Goal: Information Seeking & Learning: Find specific fact

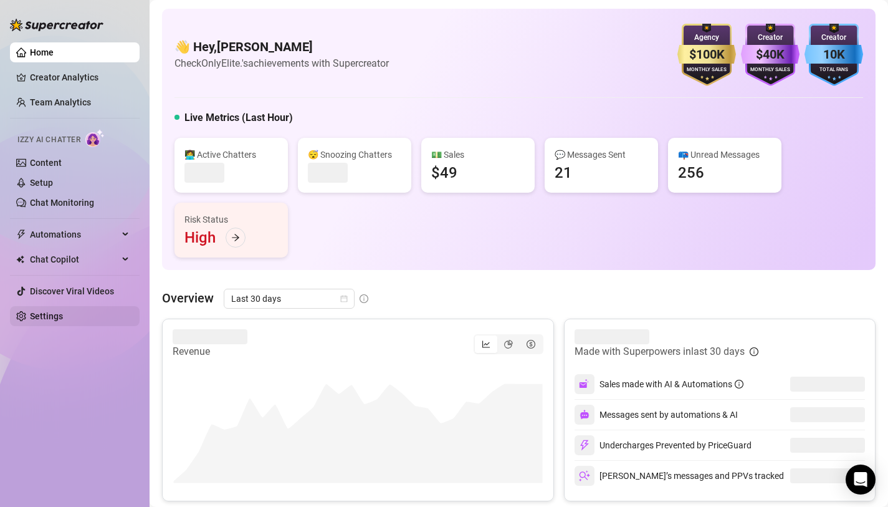
click at [63, 317] on link "Settings" at bounding box center [46, 316] width 33 height 10
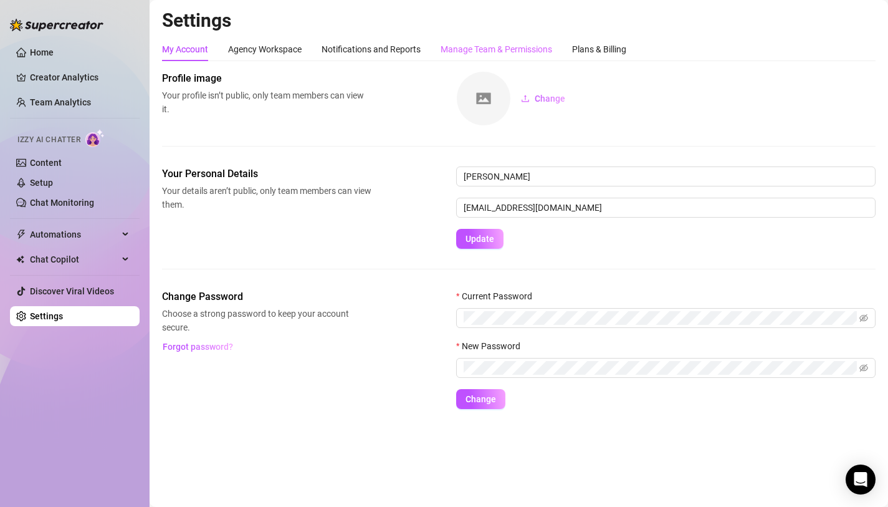
click at [457, 57] on div "Manage Team & Permissions" at bounding box center [497, 49] width 112 height 24
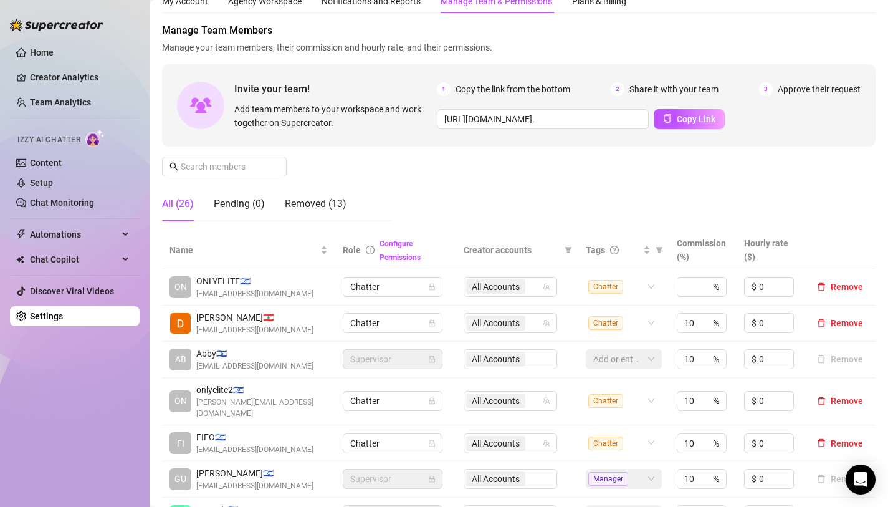
scroll to position [49, 0]
click at [485, 320] on span "All Accounts" at bounding box center [496, 322] width 48 height 14
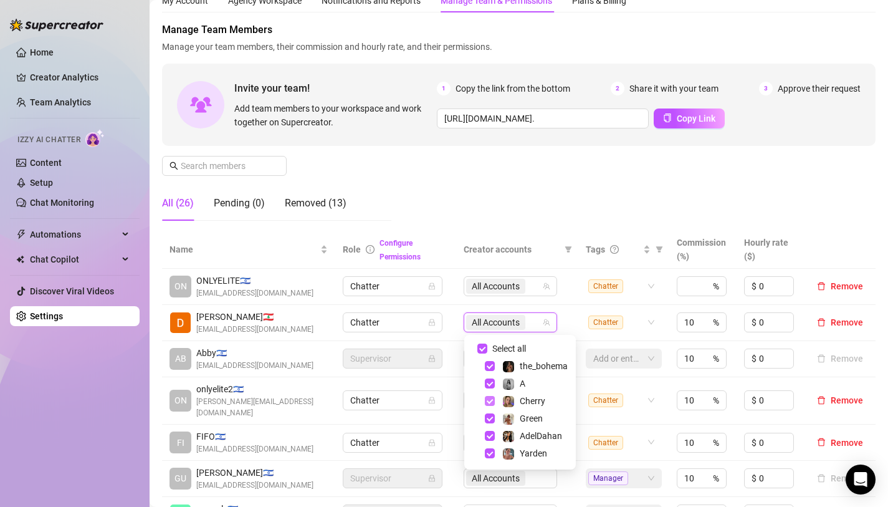
click at [491, 402] on span "Select tree node" at bounding box center [490, 401] width 10 height 10
checkbox input "false"
click at [329, 370] on td "AB Abby 🇮🇱 [PERSON_NAME][EMAIL_ADDRESS][DOMAIN_NAME]" at bounding box center [248, 359] width 173 height 36
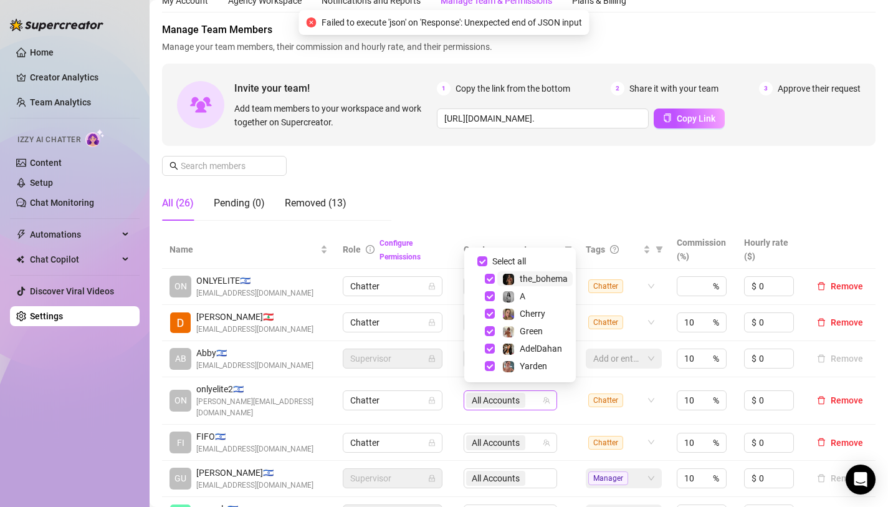
click at [491, 400] on span "All Accounts" at bounding box center [496, 400] width 48 height 14
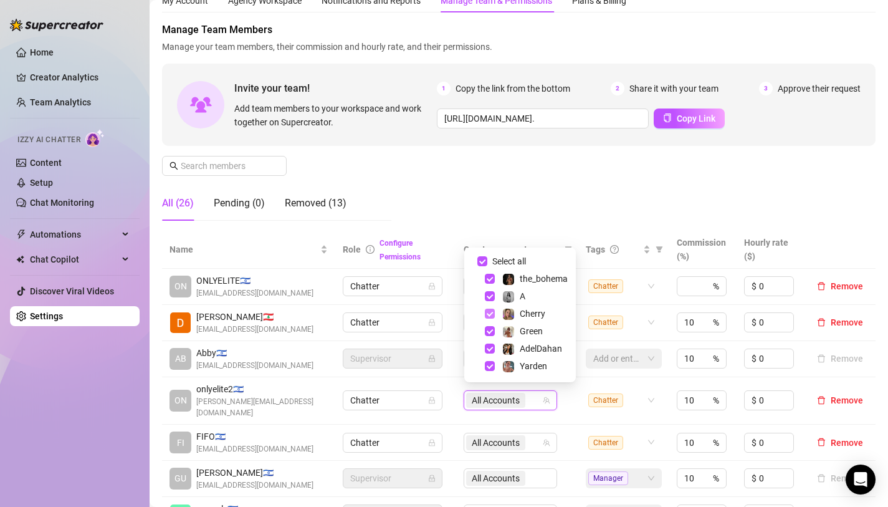
click at [487, 312] on span "Select tree node" at bounding box center [490, 314] width 10 height 10
checkbox input "false"
click at [517, 187] on div "Manage Team Members Manage your team members, their commission and hourly rate,…" at bounding box center [519, 126] width 714 height 208
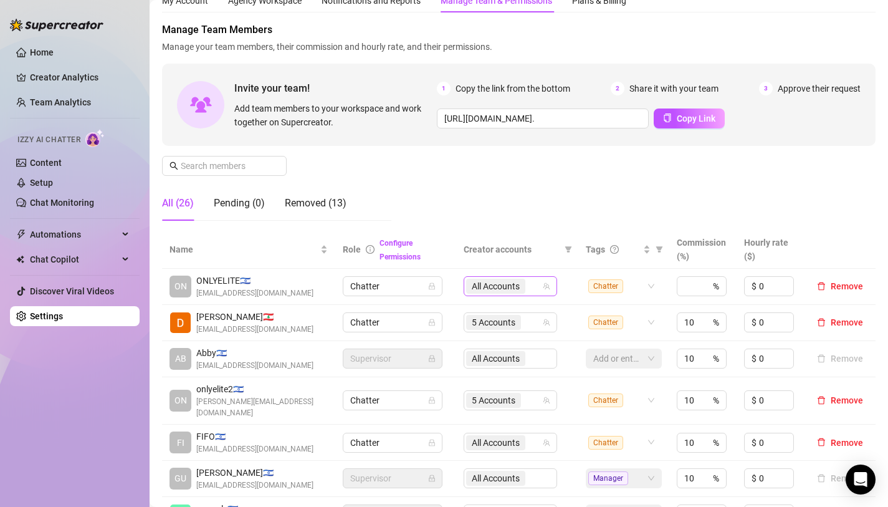
click at [484, 288] on span "All Accounts" at bounding box center [496, 286] width 48 height 14
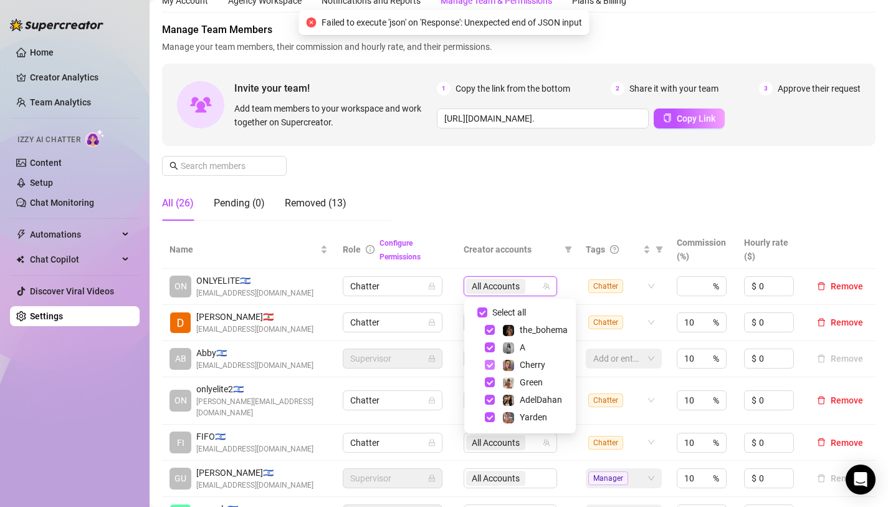
click at [487, 364] on span "Select tree node" at bounding box center [490, 365] width 10 height 10
checkbox input "false"
click at [478, 180] on div "Manage Team Members Manage your team members, their commission and hourly rate,…" at bounding box center [519, 126] width 714 height 208
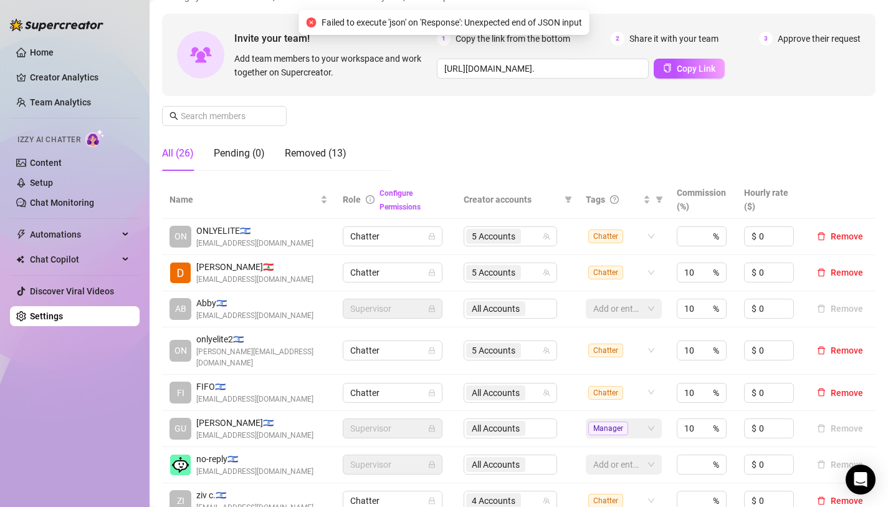
scroll to position [106, 0]
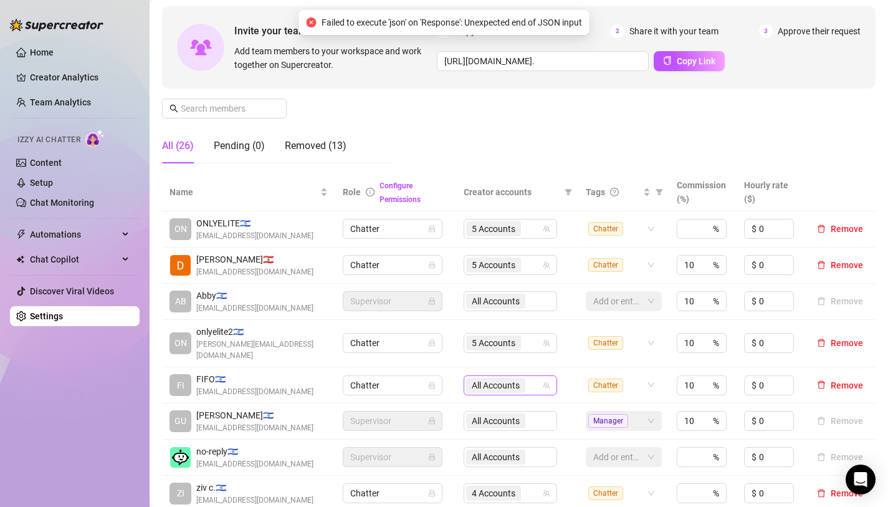
click at [473, 378] on span "All Accounts" at bounding box center [496, 385] width 48 height 14
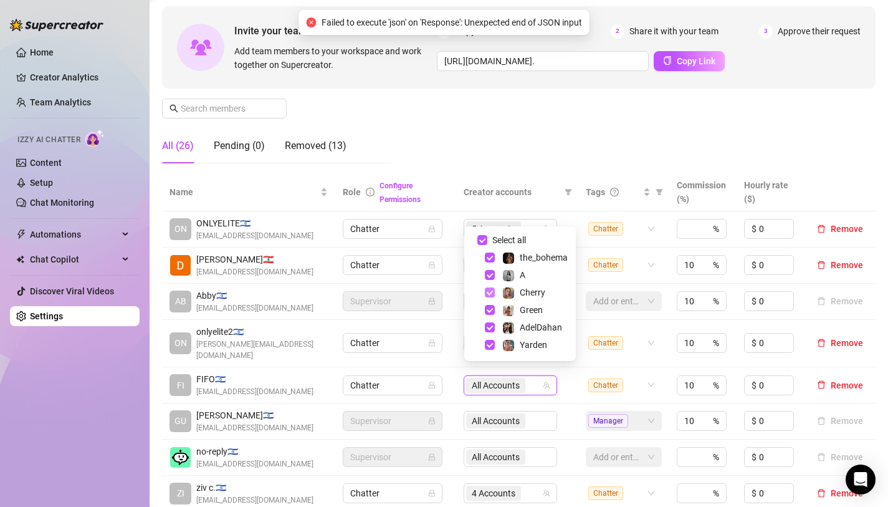
click at [491, 295] on span "Select tree node" at bounding box center [490, 292] width 10 height 10
checkbox input "false"
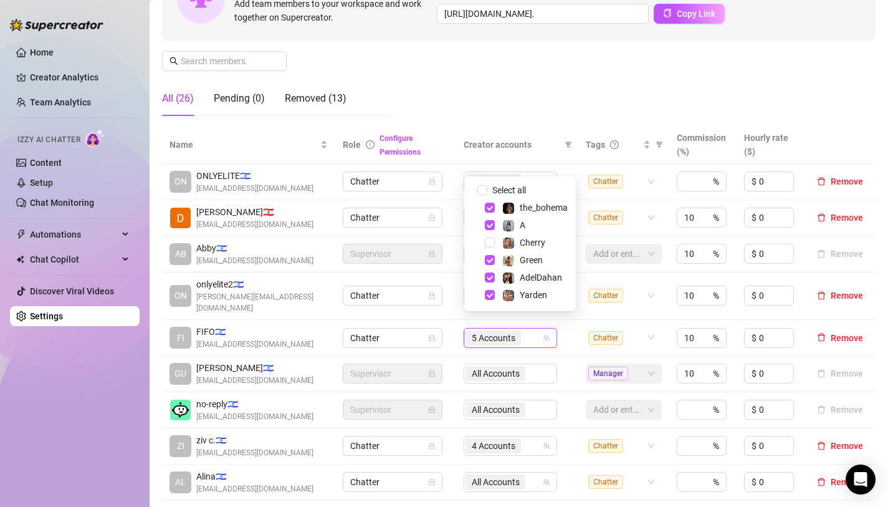
scroll to position [159, 0]
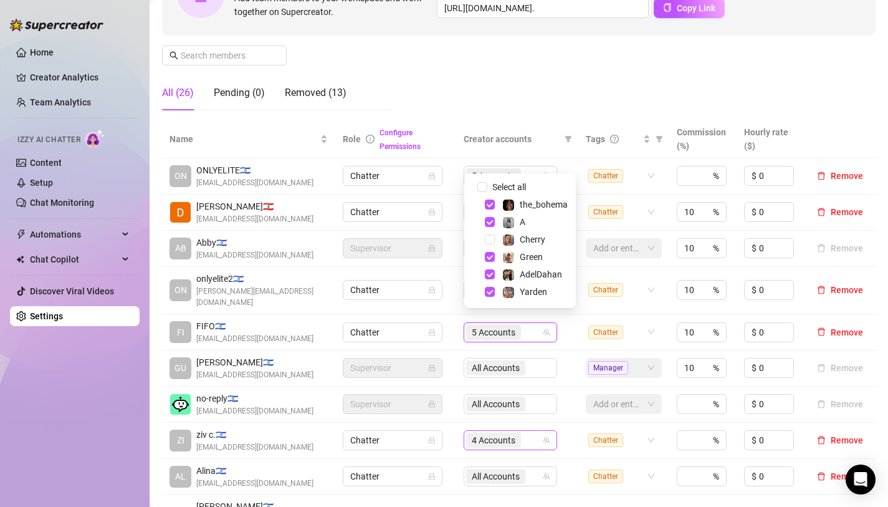
click at [492, 433] on span "4 Accounts" at bounding box center [494, 440] width 44 height 14
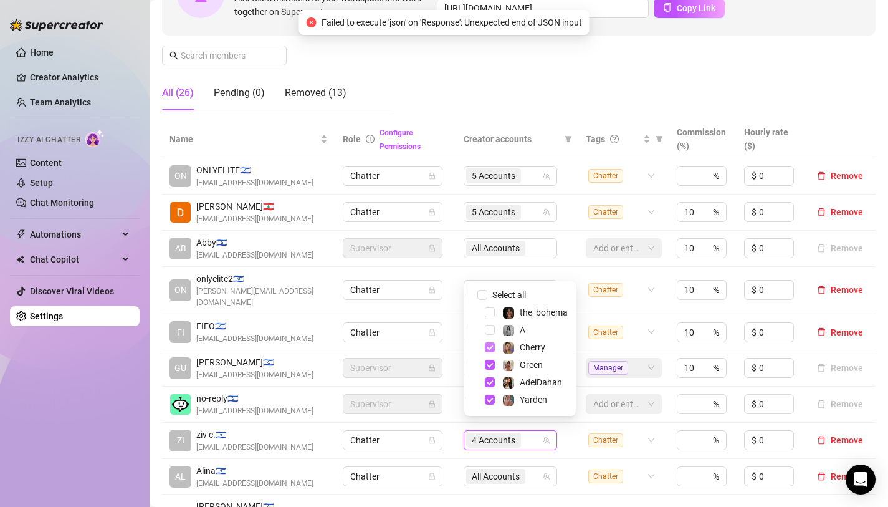
click at [488, 350] on span "Select tree node" at bounding box center [490, 347] width 10 height 10
click at [489, 90] on div "Manage Team Members Manage your team members, their commission and hourly rate,…" at bounding box center [519, 16] width 714 height 208
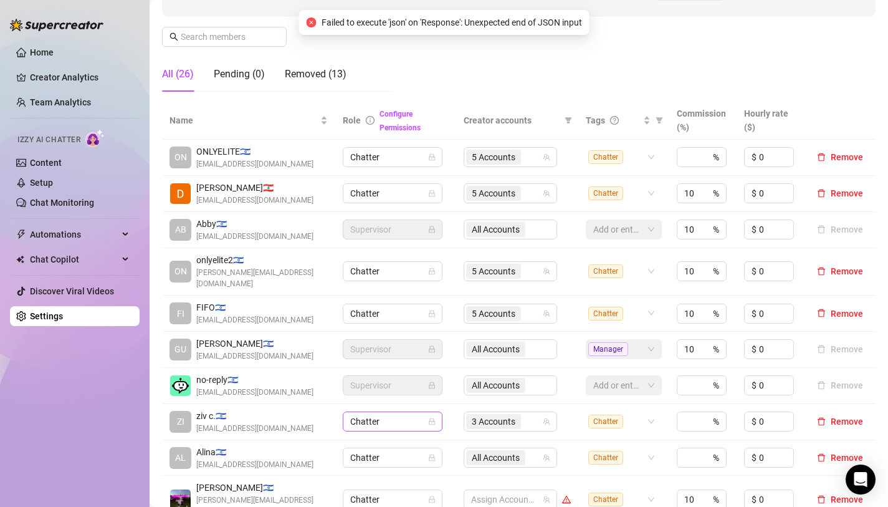
scroll to position [216, 0]
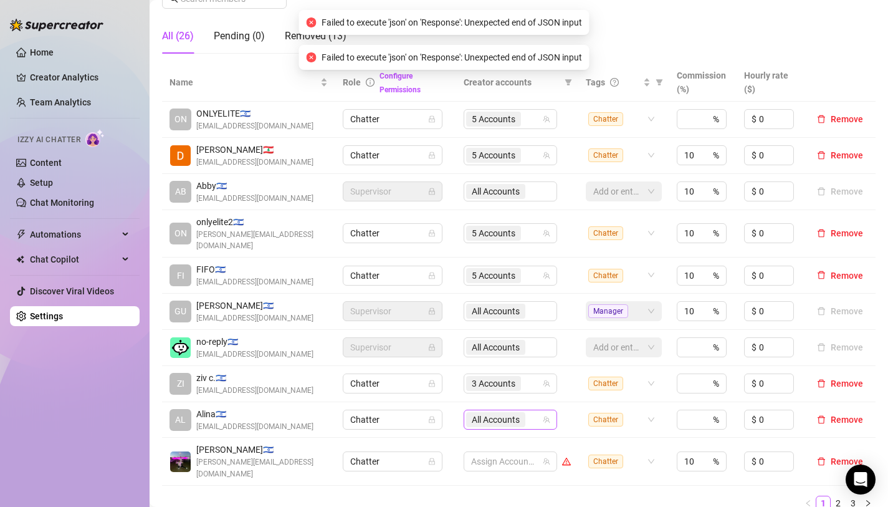
click at [497, 413] on span "All Accounts" at bounding box center [496, 420] width 48 height 14
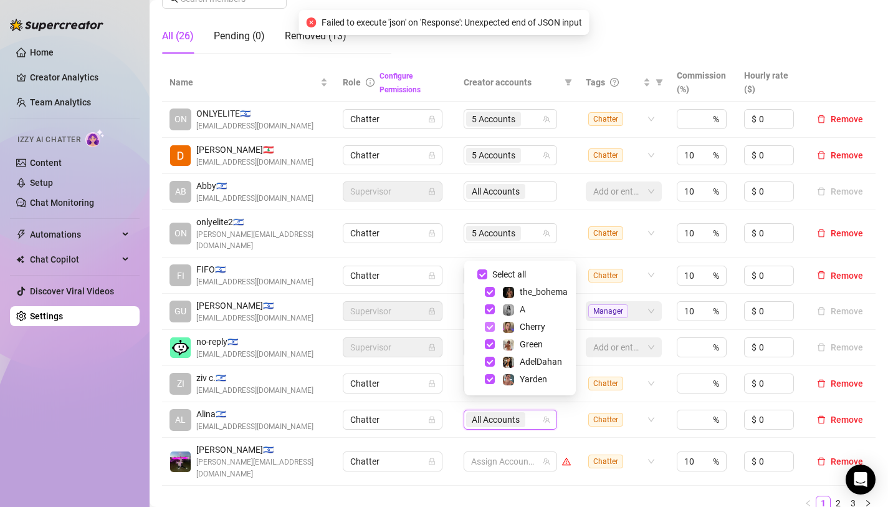
click at [487, 324] on span "Select tree node" at bounding box center [490, 327] width 10 height 10
checkbox input "false"
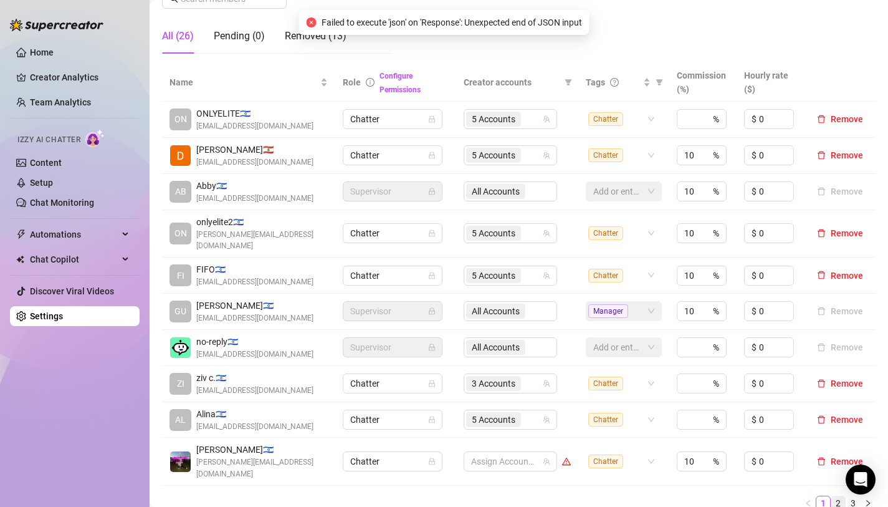
click at [834, 496] on link "2" at bounding box center [839, 503] width 14 height 14
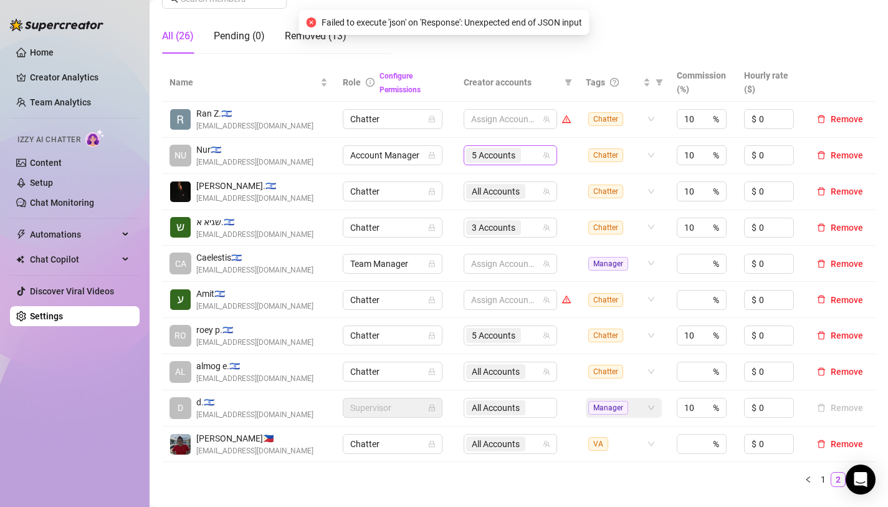
click at [481, 156] on span "5 Accounts" at bounding box center [494, 155] width 44 height 14
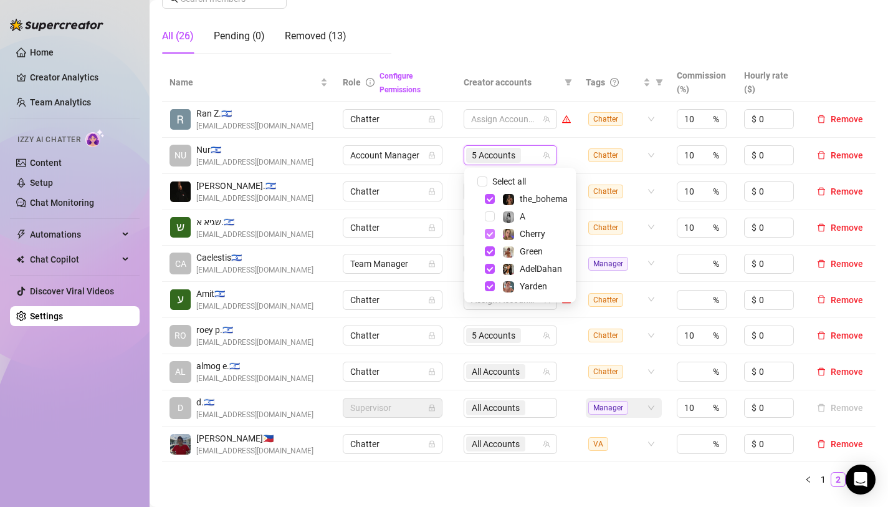
click at [492, 235] on span "Select tree node" at bounding box center [490, 234] width 10 height 10
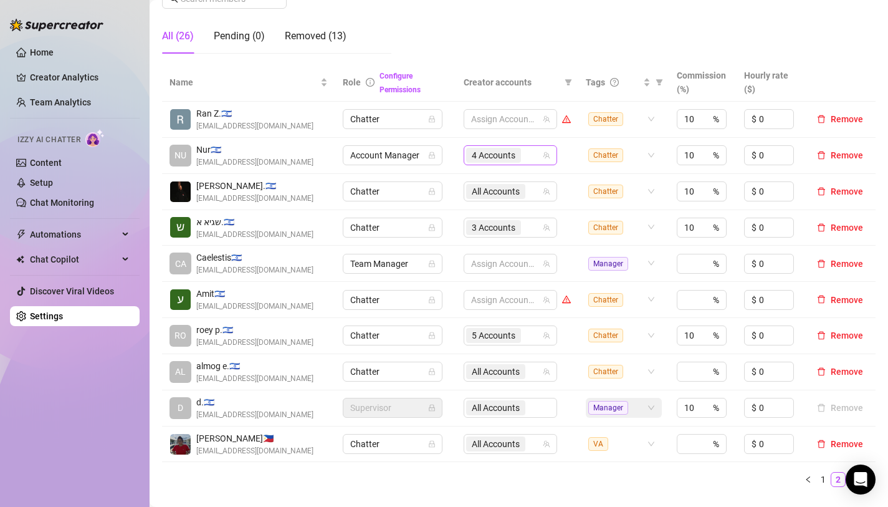
click at [485, 160] on span "4 Accounts" at bounding box center [494, 155] width 44 height 14
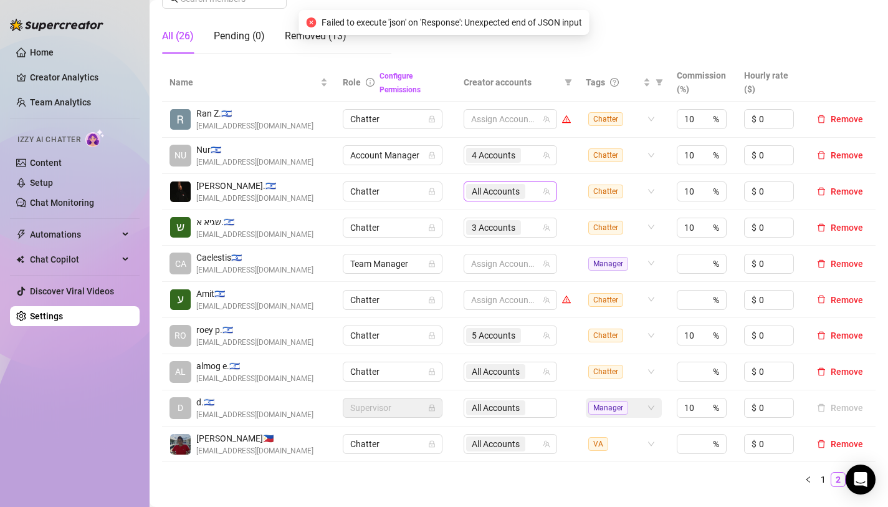
click at [497, 190] on span "All Accounts" at bounding box center [496, 192] width 48 height 14
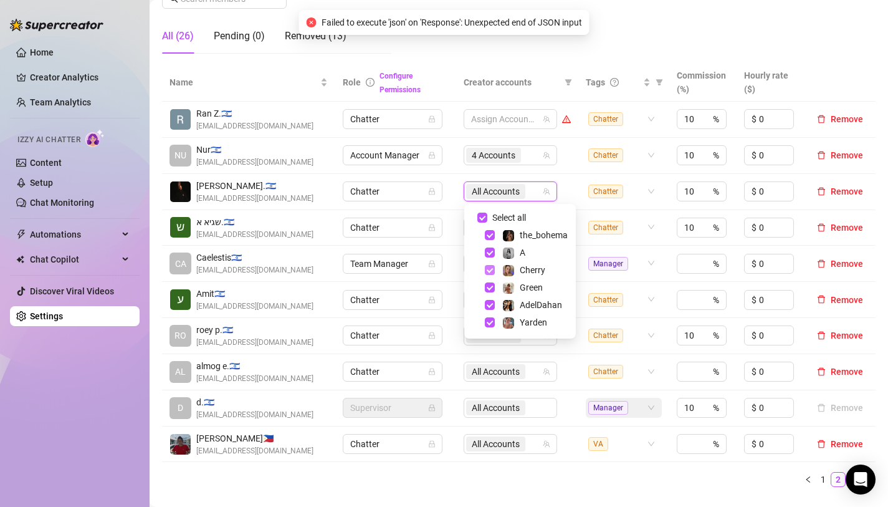
click at [486, 269] on span "Select tree node" at bounding box center [490, 270] width 10 height 10
checkbox input "false"
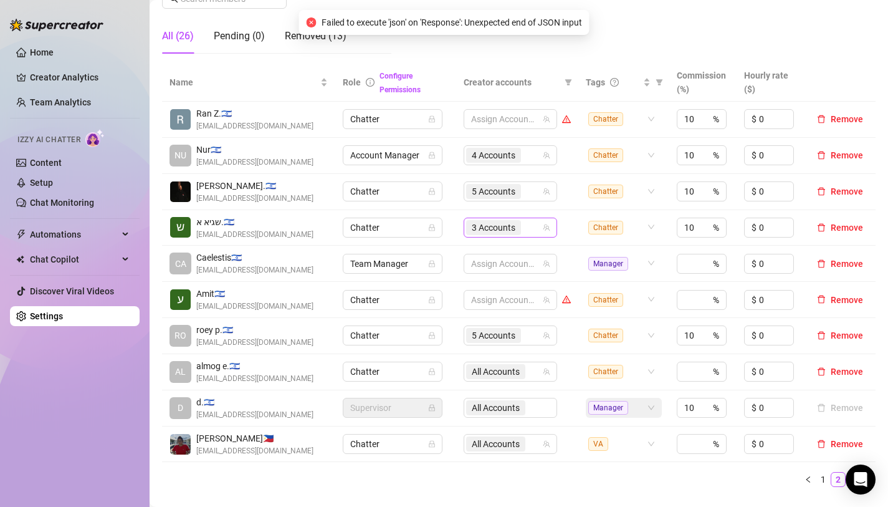
click at [492, 235] on div "3 Accounts" at bounding box center [494, 227] width 57 height 17
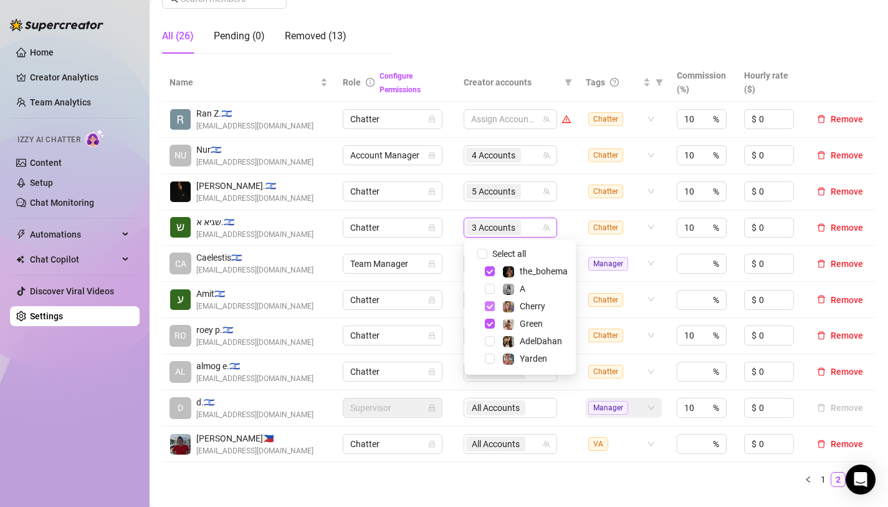
click at [491, 304] on span "Select tree node" at bounding box center [490, 306] width 10 height 10
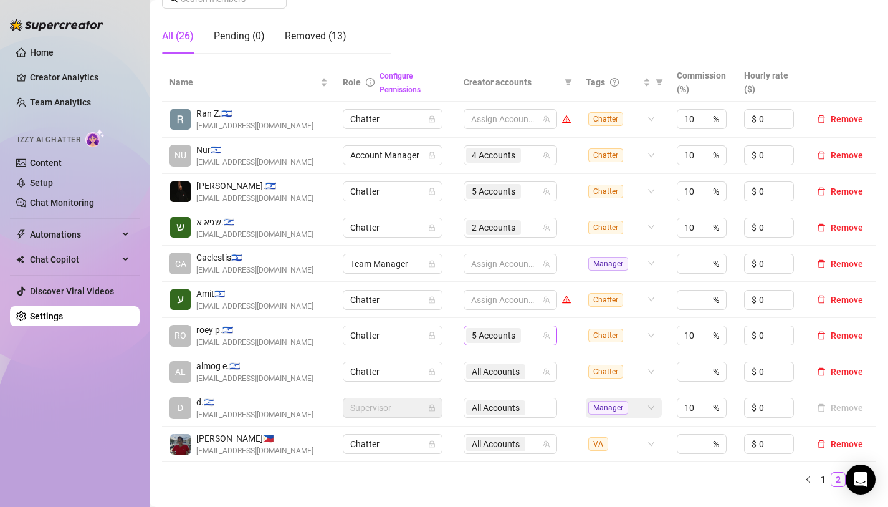
click at [492, 335] on span "5 Accounts" at bounding box center [494, 336] width 44 height 14
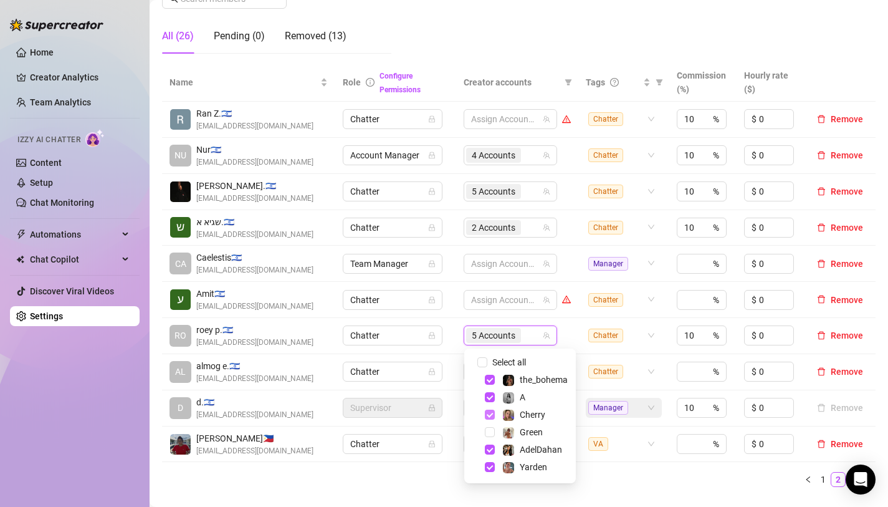
click at [486, 410] on span "Select tree node" at bounding box center [490, 415] width 10 height 10
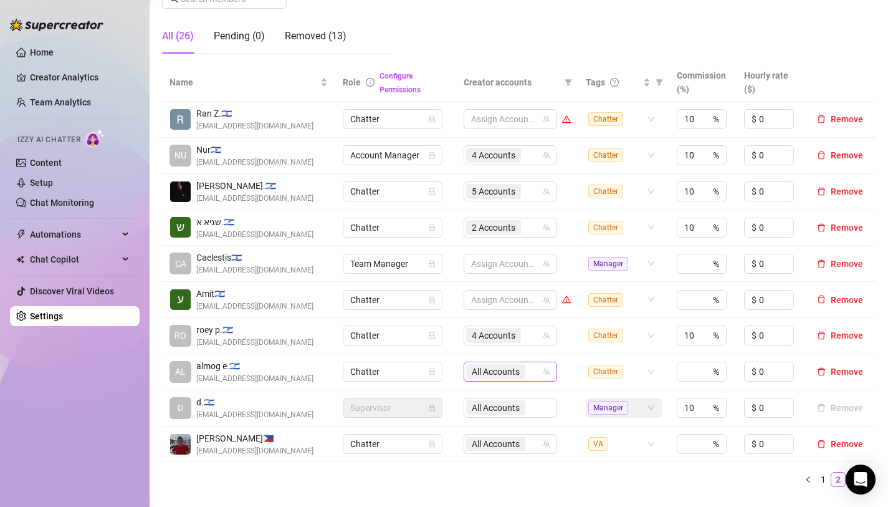
click at [495, 375] on span "All Accounts" at bounding box center [496, 372] width 48 height 14
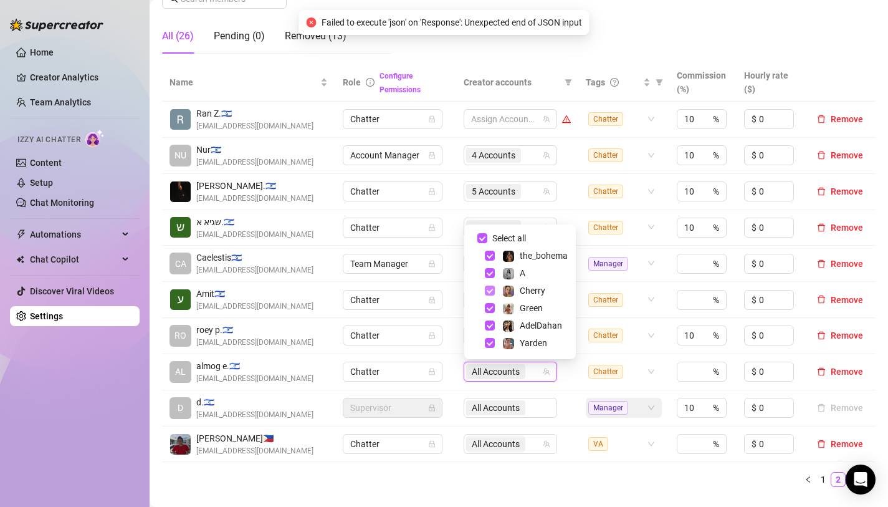
click at [492, 288] on span "Select tree node" at bounding box center [490, 291] width 10 height 10
checkbox input "false"
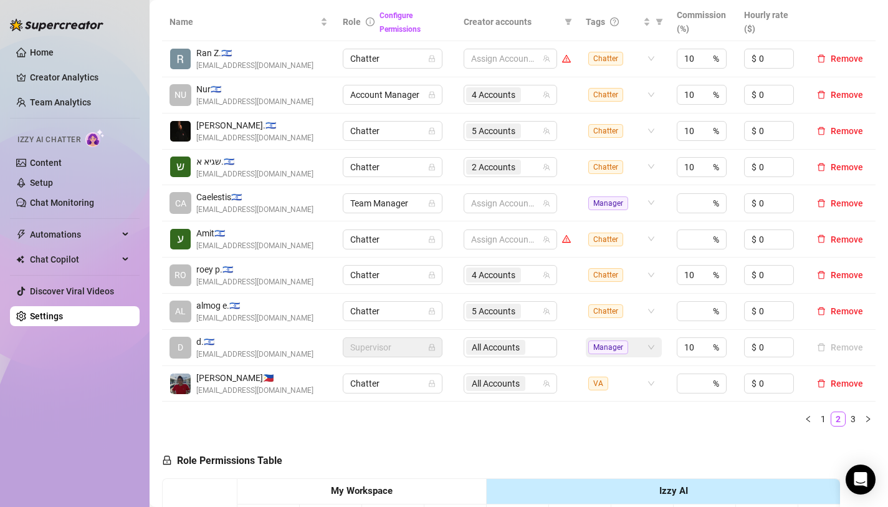
scroll to position [283, 0]
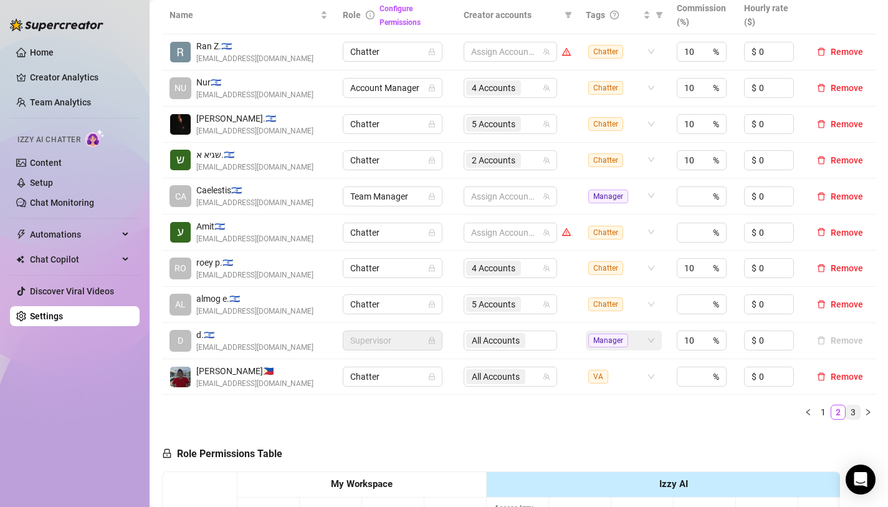
click at [855, 410] on link "3" at bounding box center [854, 412] width 14 height 14
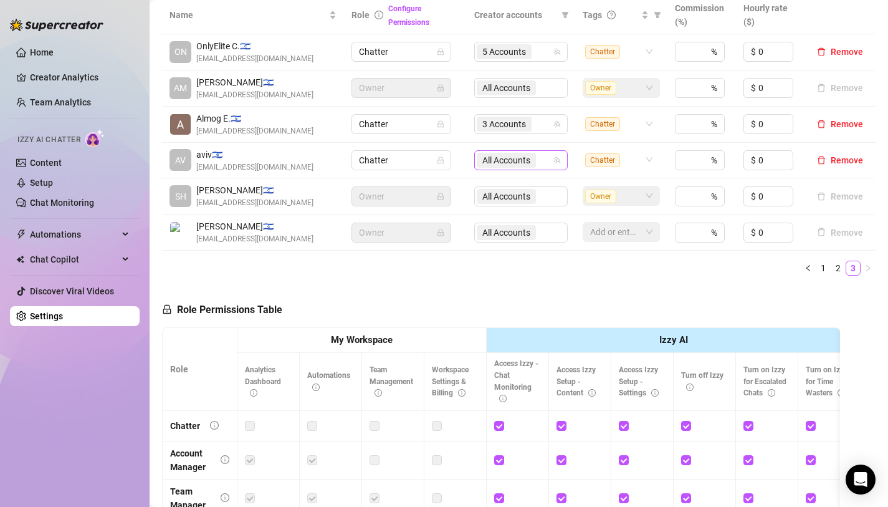
click at [512, 162] on span "All Accounts" at bounding box center [506, 160] width 48 height 14
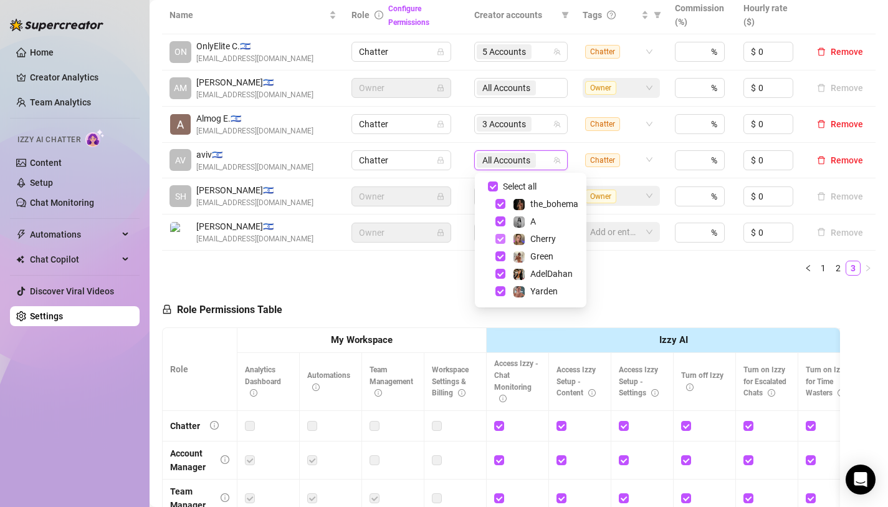
click at [500, 236] on span "Select tree node" at bounding box center [501, 239] width 10 height 10
checkbox input "false"
click at [391, 303] on div "Role Permissions Table Role My Workspace Izzy AI OnlyFans Side Menu OnlyFans Ch…" at bounding box center [501, 463] width 678 height 354
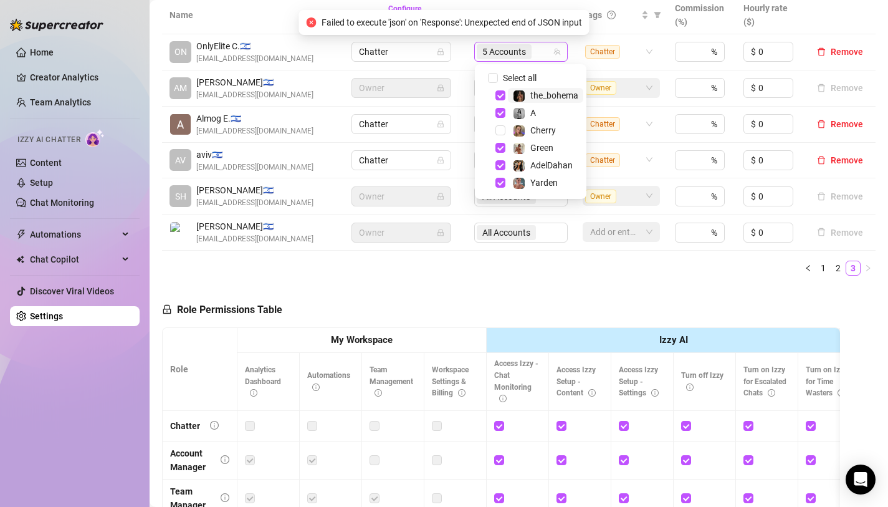
click at [512, 49] on span "5 Accounts" at bounding box center [504, 52] width 44 height 14
click at [416, 271] on ul "1 2 3" at bounding box center [519, 268] width 714 height 15
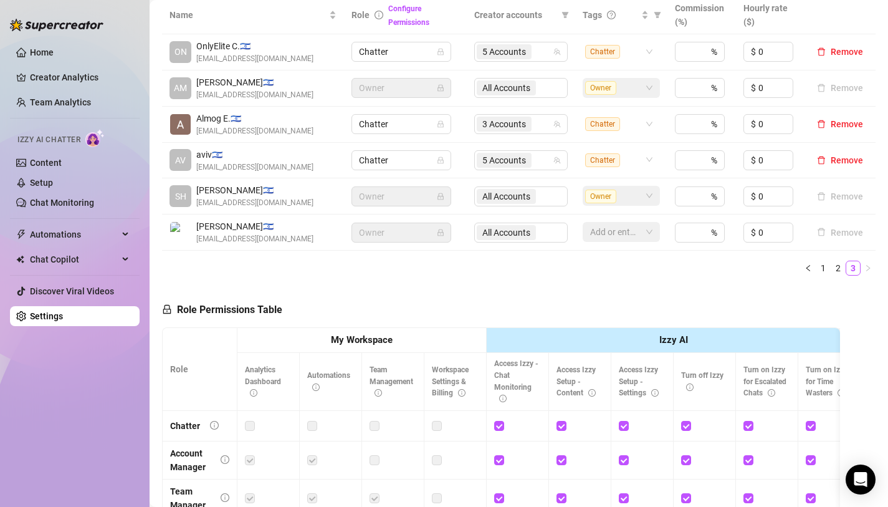
click at [498, 90] on div "All Accounts" at bounding box center [521, 88] width 94 height 20
click at [486, 128] on span "3 Accounts" at bounding box center [504, 124] width 44 height 14
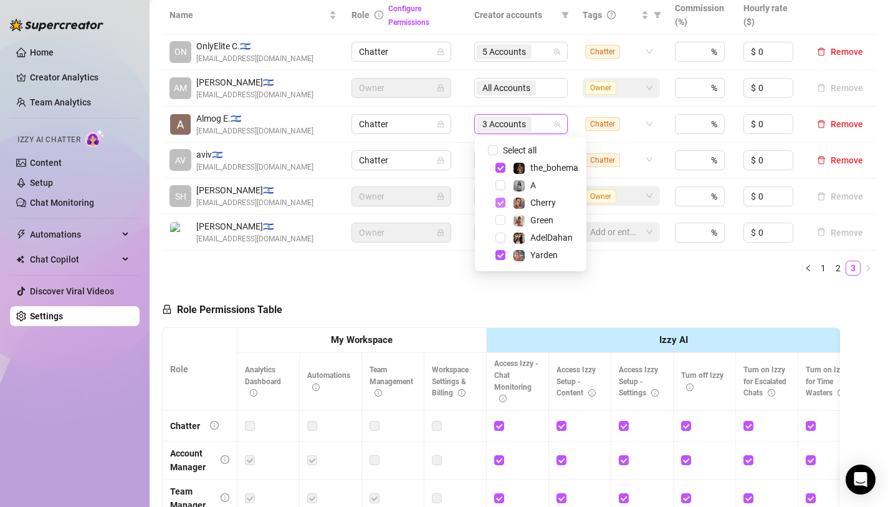
click at [496, 203] on span "Select tree node" at bounding box center [501, 203] width 10 height 10
click at [433, 312] on div "Role Permissions Table Role My Workspace Izzy AI OnlyFans Side Menu OnlyFans Ch…" at bounding box center [501, 463] width 678 height 354
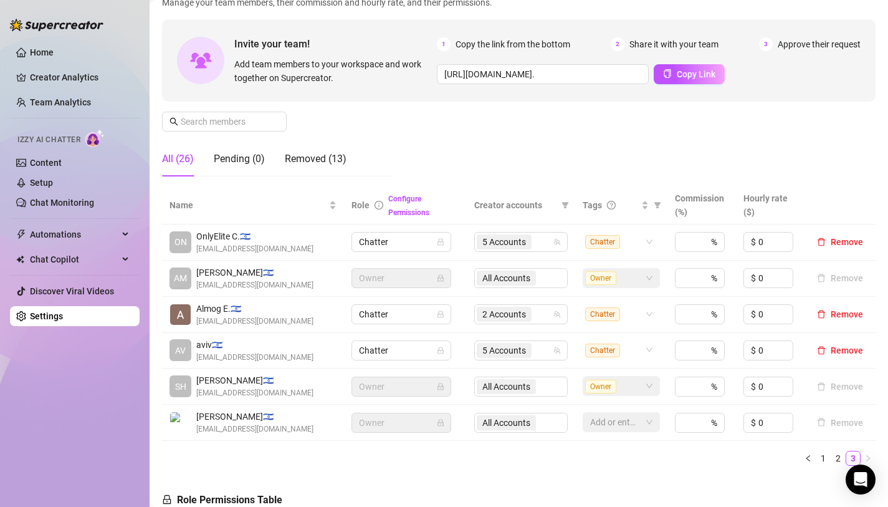
scroll to position [80, 0]
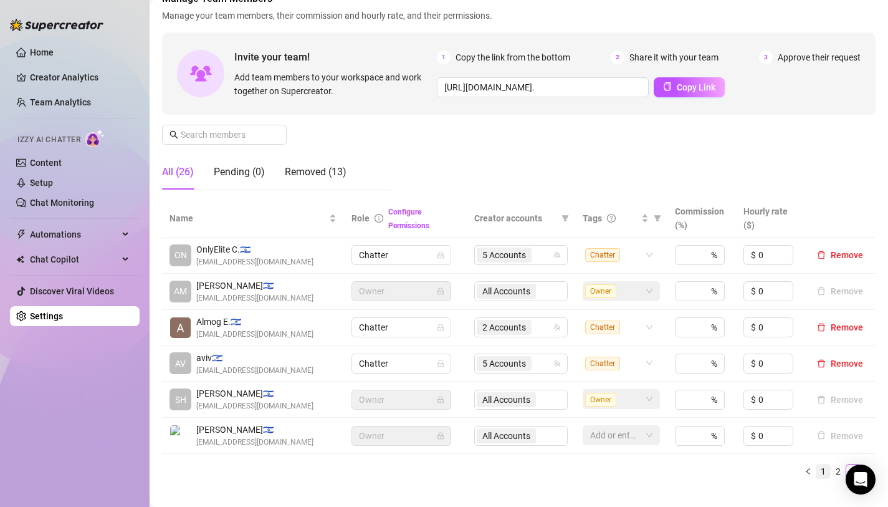
click at [825, 468] on link "1" at bounding box center [824, 471] width 14 height 14
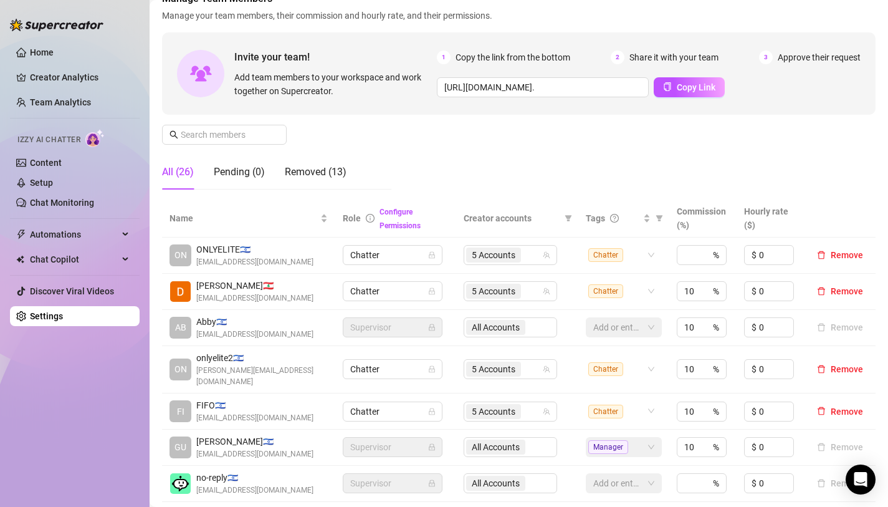
click at [472, 331] on div "All Accounts" at bounding box center [511, 327] width 94 height 20
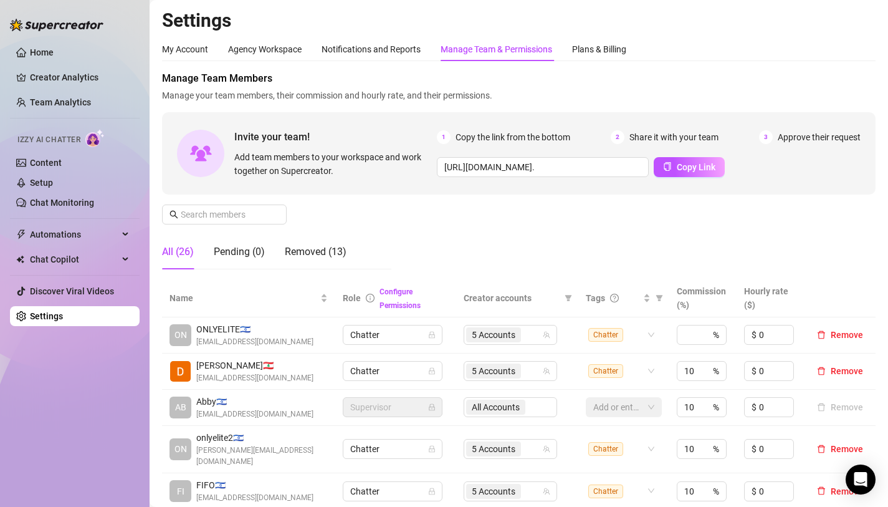
click at [411, 216] on div "Manage Team Members Manage your team members, their commission and hourly rate,…" at bounding box center [519, 175] width 714 height 208
click at [44, 80] on link "Creator Analytics" at bounding box center [80, 77] width 100 height 20
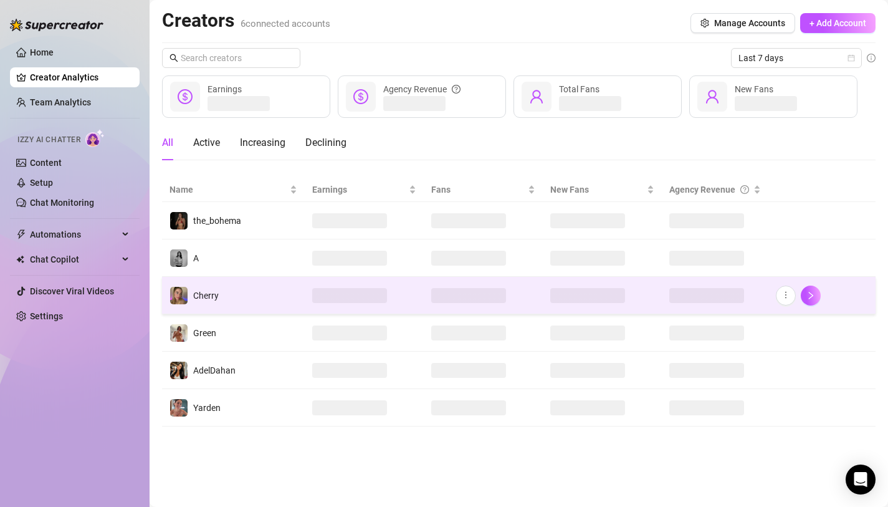
click at [281, 300] on td "Cherry" at bounding box center [233, 295] width 143 height 37
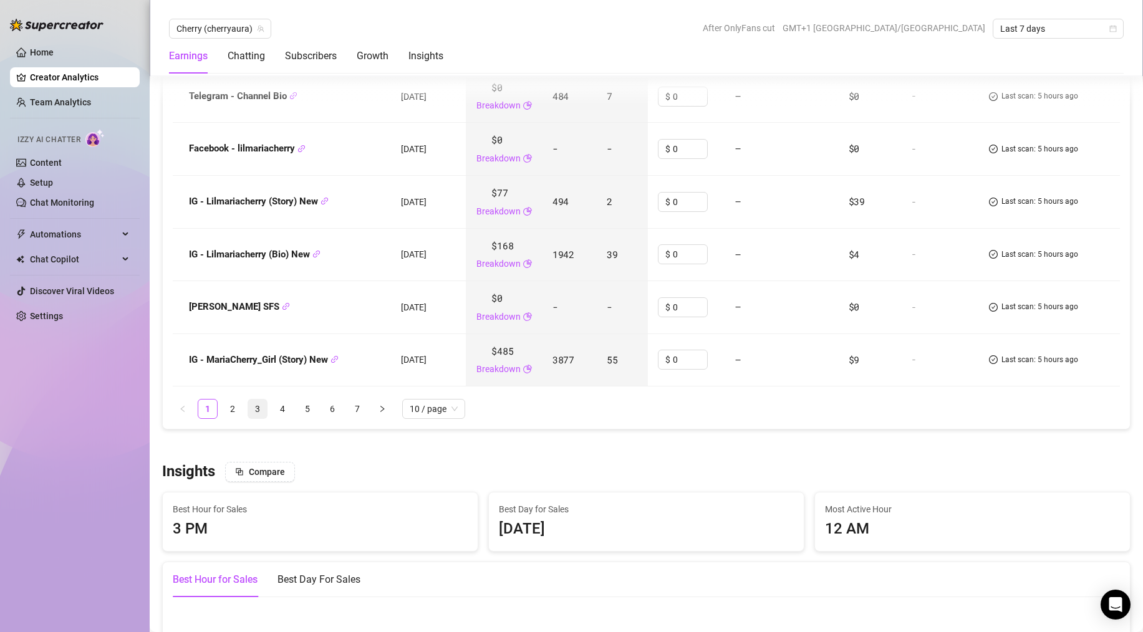
scroll to position [1861, 0]
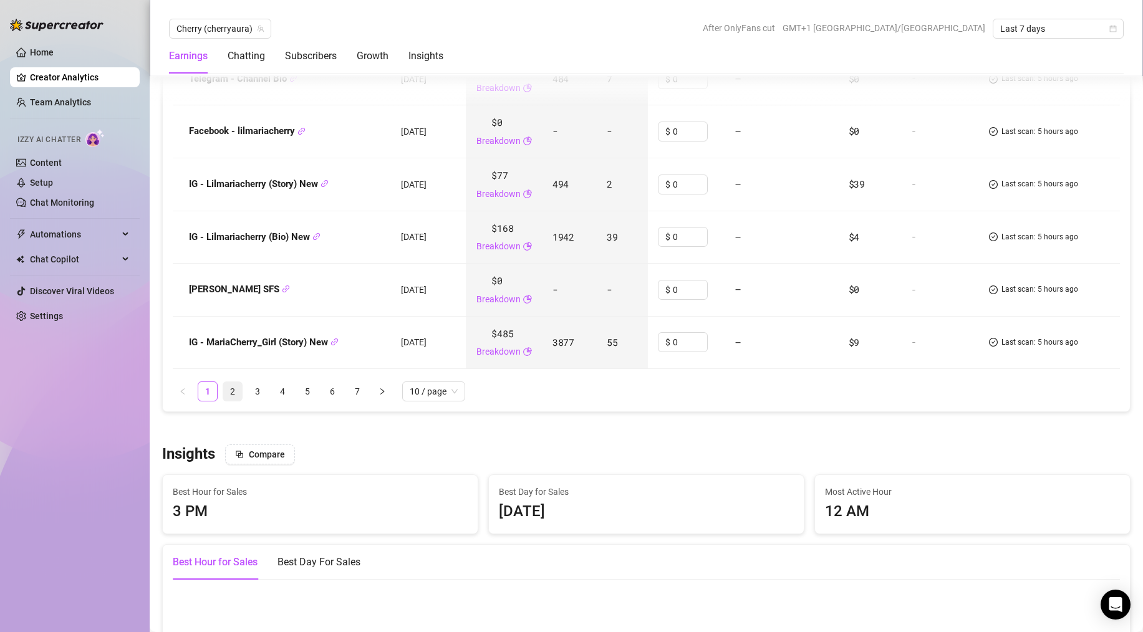
click at [239, 392] on link "2" at bounding box center [232, 391] width 19 height 19
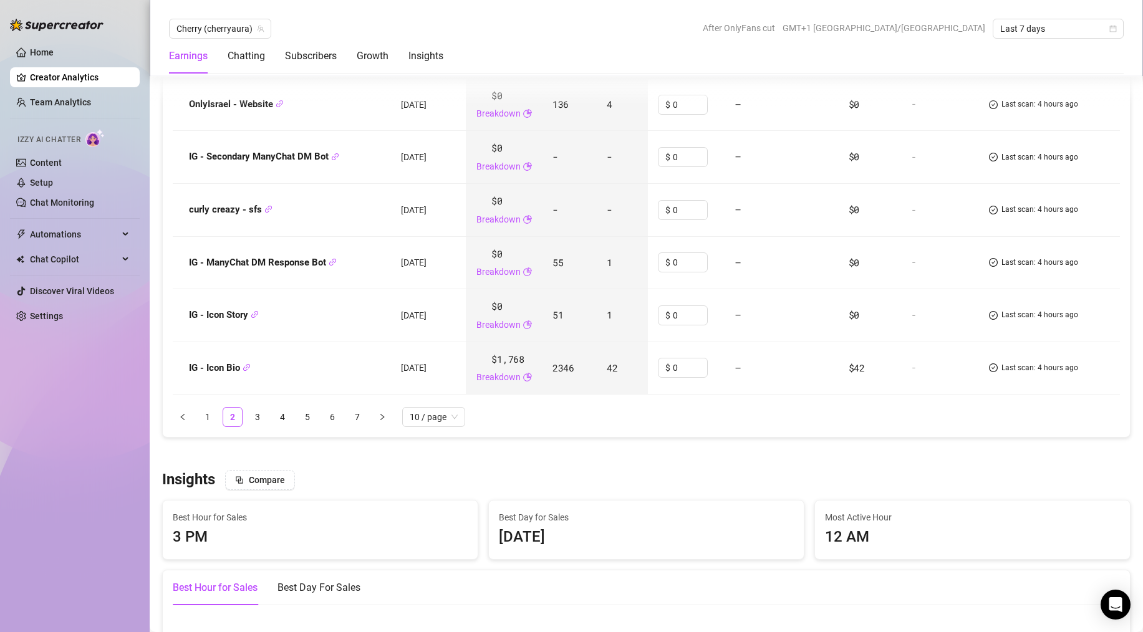
scroll to position [1833, 0]
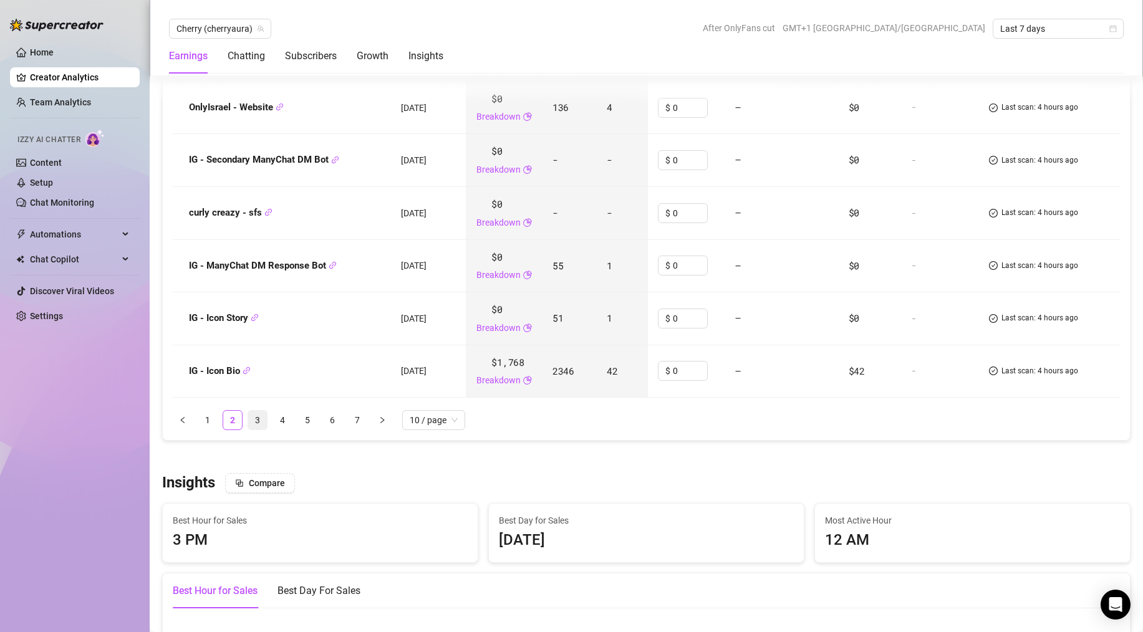
click at [256, 421] on link "3" at bounding box center [257, 420] width 19 height 19
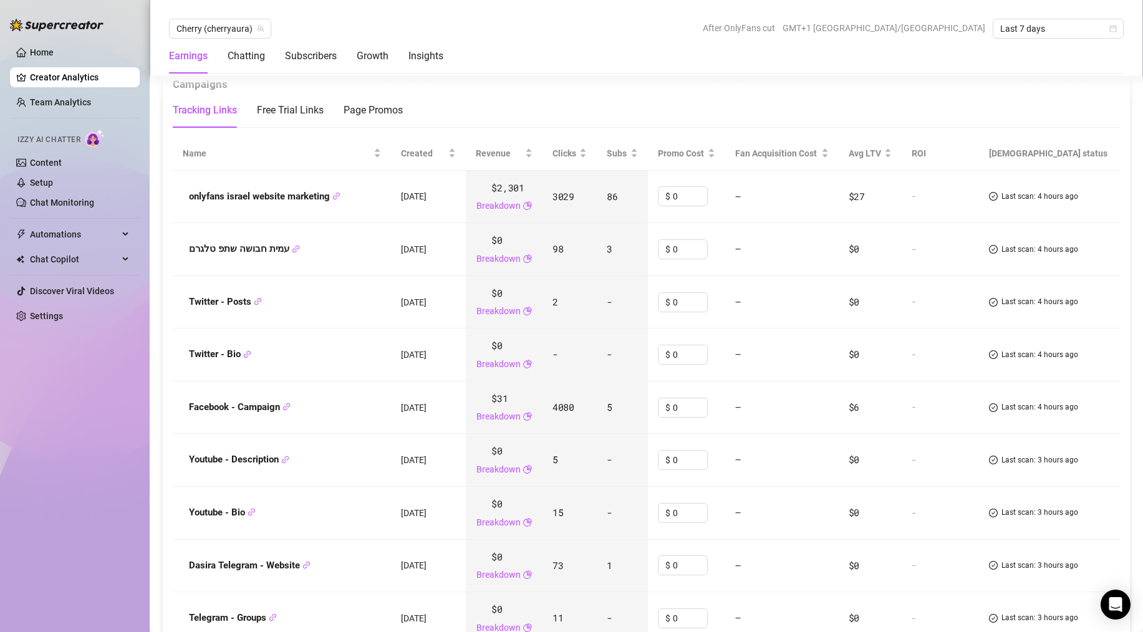
scroll to position [1530, 0]
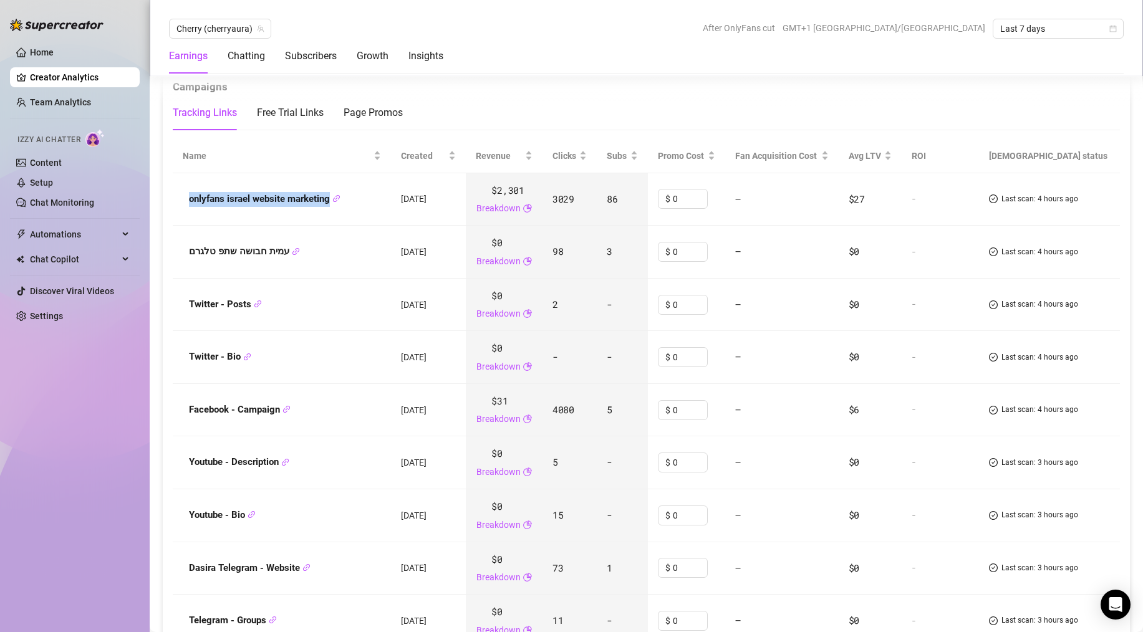
drag, startPoint x: 188, startPoint y: 203, endPoint x: 328, endPoint y: 208, distance: 139.7
click at [328, 208] on td "onlyfans israel website marketing" at bounding box center [282, 199] width 218 height 53
copy strong "onlyfans israel website marketing"
drag, startPoint x: 195, startPoint y: 252, endPoint x: 292, endPoint y: 255, distance: 97.3
click at [292, 255] on div "עמית חבושה שתפ טלגרם" at bounding box center [282, 251] width 198 height 15
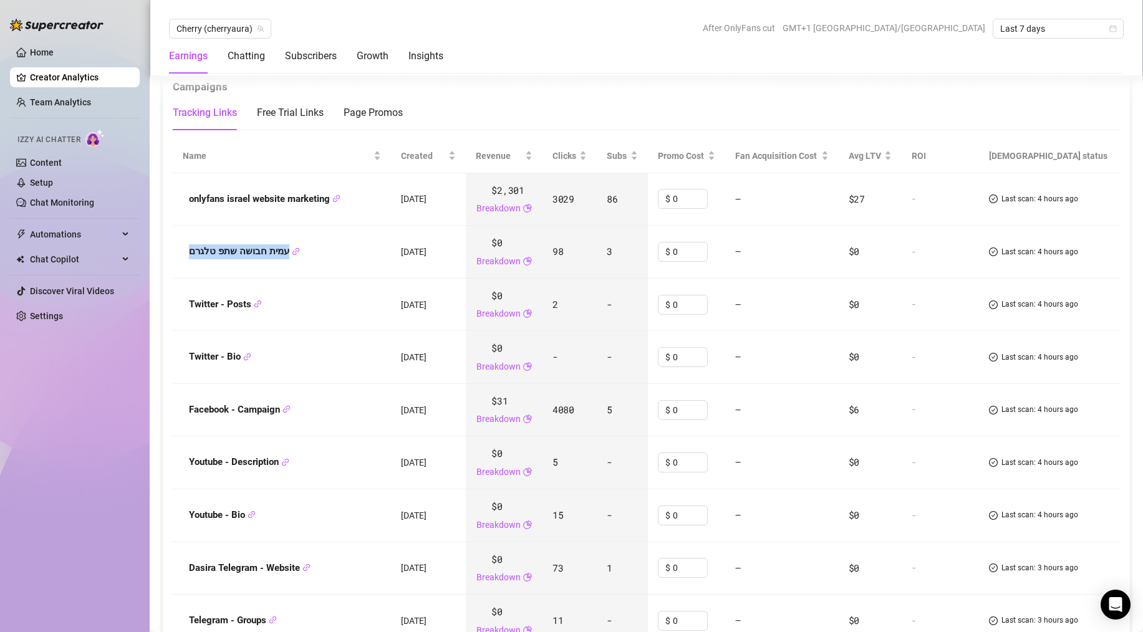
copy strong "עמית חבושה שתפ טלגרם"
drag, startPoint x: 190, startPoint y: 305, endPoint x: 249, endPoint y: 311, distance: 58.9
click at [249, 311] on span "Twitter - Posts" at bounding box center [225, 304] width 73 height 15
copy strong "Twitter - Posts"
drag, startPoint x: 185, startPoint y: 355, endPoint x: 241, endPoint y: 362, distance: 55.9
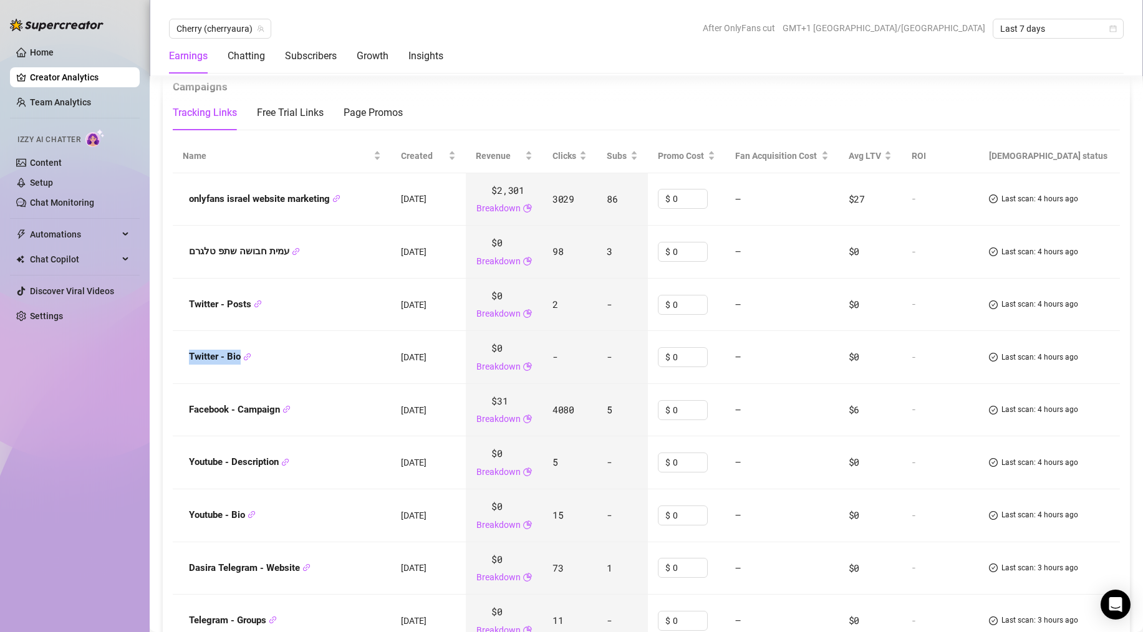
click at [241, 362] on div "Twitter - Bio" at bounding box center [282, 357] width 198 height 15
copy strong "Twitter - Bio"
drag, startPoint x: 186, startPoint y: 411, endPoint x: 281, endPoint y: 414, distance: 94.2
click at [281, 413] on div "Facebook - Campaign" at bounding box center [282, 410] width 198 height 15
copy strong "Facebook - Campaign"
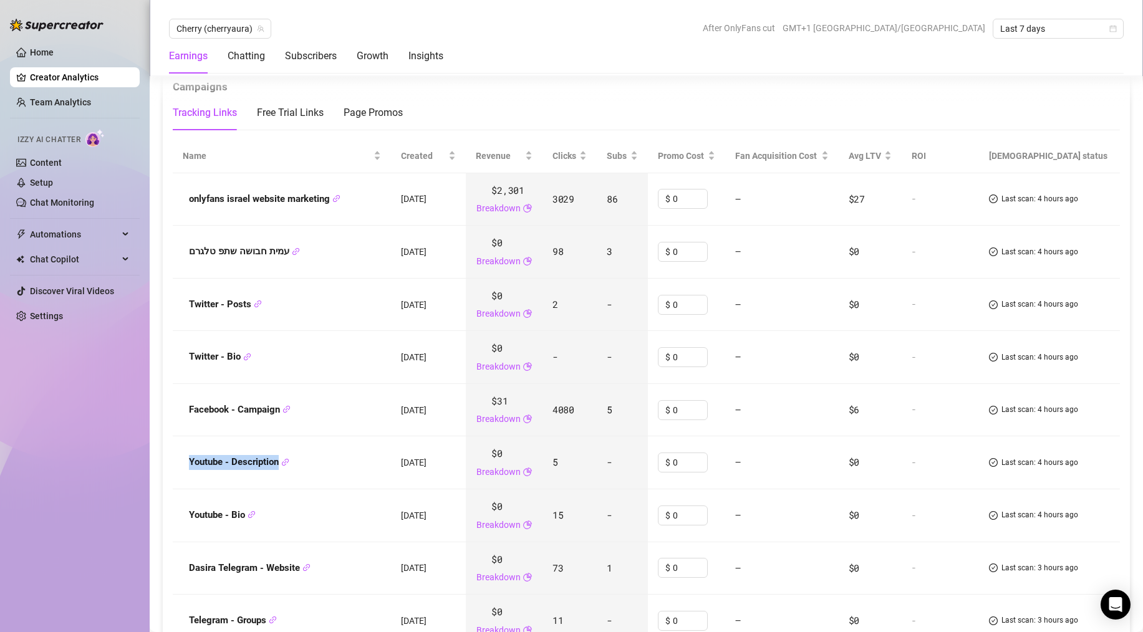
drag, startPoint x: 189, startPoint y: 464, endPoint x: 279, endPoint y: 462, distance: 89.8
click at [279, 462] on strong "Youtube - Description" at bounding box center [239, 461] width 100 height 11
copy strong "Youtube - Description"
click at [183, 506] on div "Youtube - Bio" at bounding box center [282, 515] width 198 height 15
drag, startPoint x: 186, startPoint y: 514, endPoint x: 246, endPoint y: 522, distance: 59.7
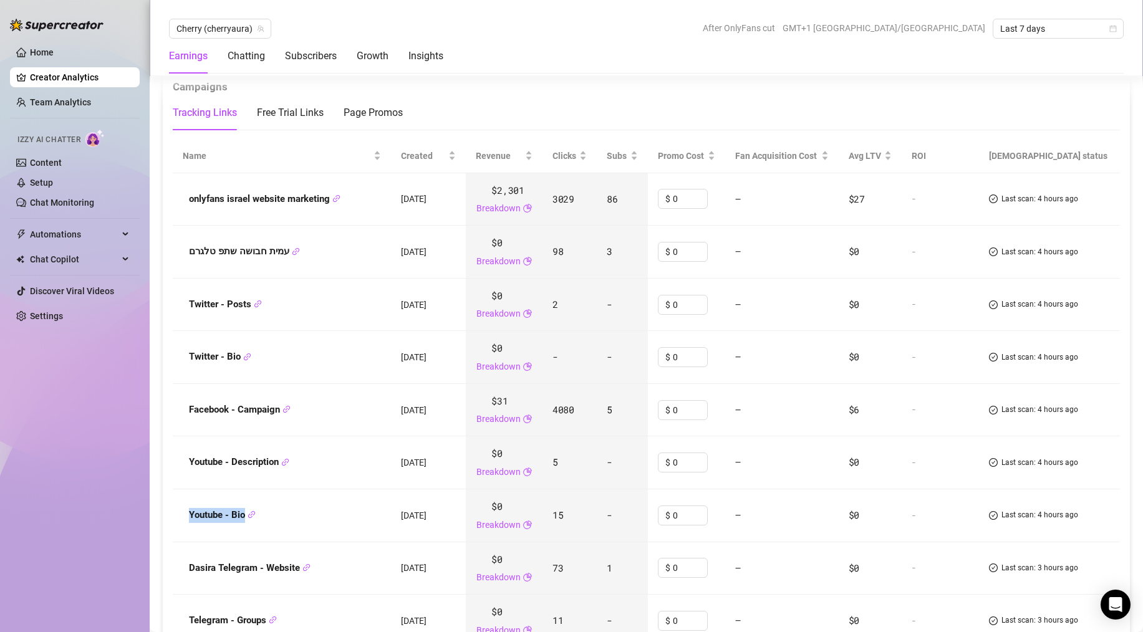
click at [246, 506] on div "Youtube - Bio" at bounding box center [282, 515] width 198 height 15
copy strong "Youtube - Bio"
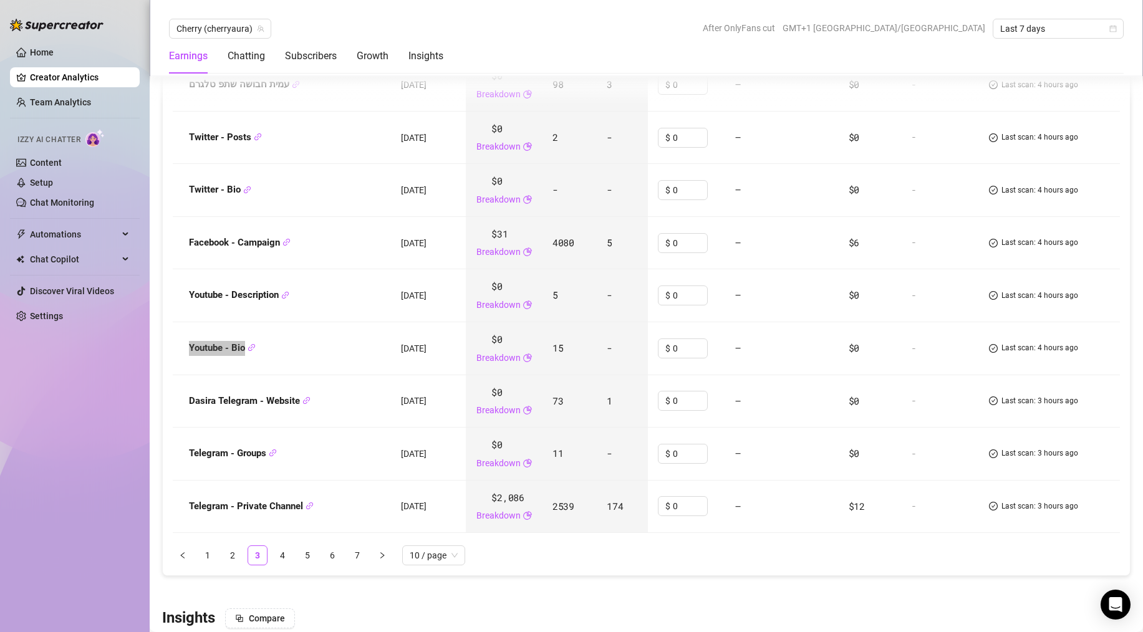
scroll to position [1722, 0]
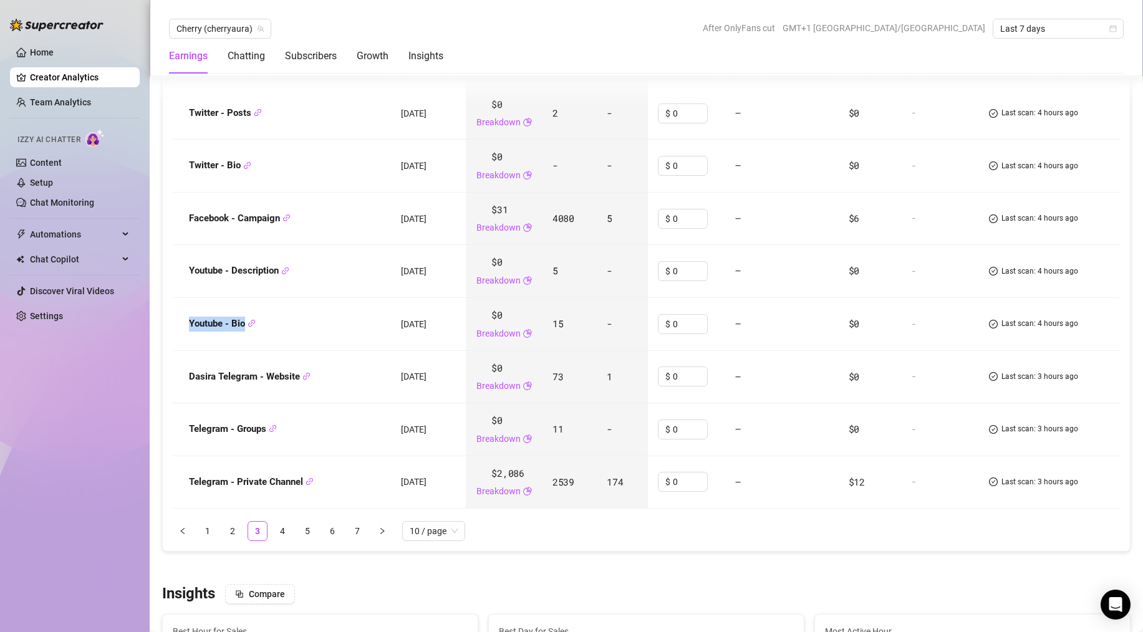
click at [192, 378] on strong "Dasira Telegram - Website" at bounding box center [250, 376] width 122 height 11
click at [186, 377] on div "Dasira Telegram - Website" at bounding box center [282, 377] width 198 height 15
drag, startPoint x: 192, startPoint y: 378, endPoint x: 294, endPoint y: 374, distance: 102.3
click at [294, 374] on div "Dasira Telegram - Website" at bounding box center [282, 377] width 198 height 15
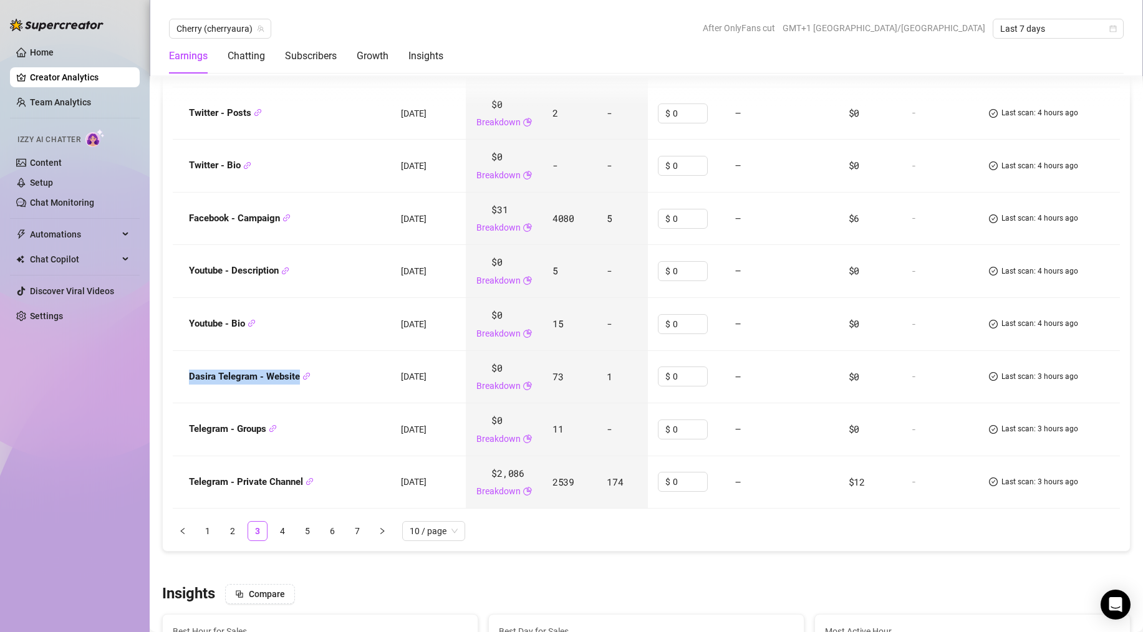
copy strong "Dasira Telegram - Website"
drag, startPoint x: 184, startPoint y: 433, endPoint x: 266, endPoint y: 434, distance: 82.3
click at [266, 434] on div "Telegram - Groups" at bounding box center [282, 429] width 198 height 15
copy strong "Telegram - Groups"
drag, startPoint x: 185, startPoint y: 479, endPoint x: 303, endPoint y: 480, distance: 118.4
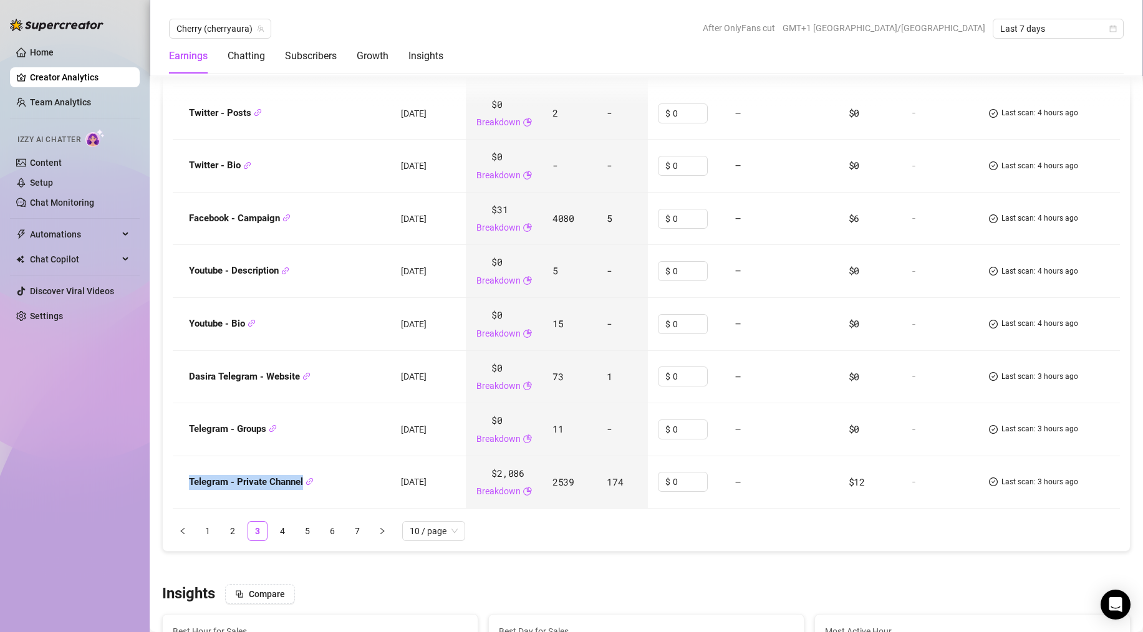
click at [303, 480] on div "Telegram - Private Channel" at bounding box center [282, 482] width 198 height 15
copy strong "Telegram - Private Channel"
click at [286, 506] on link "4" at bounding box center [282, 531] width 19 height 19
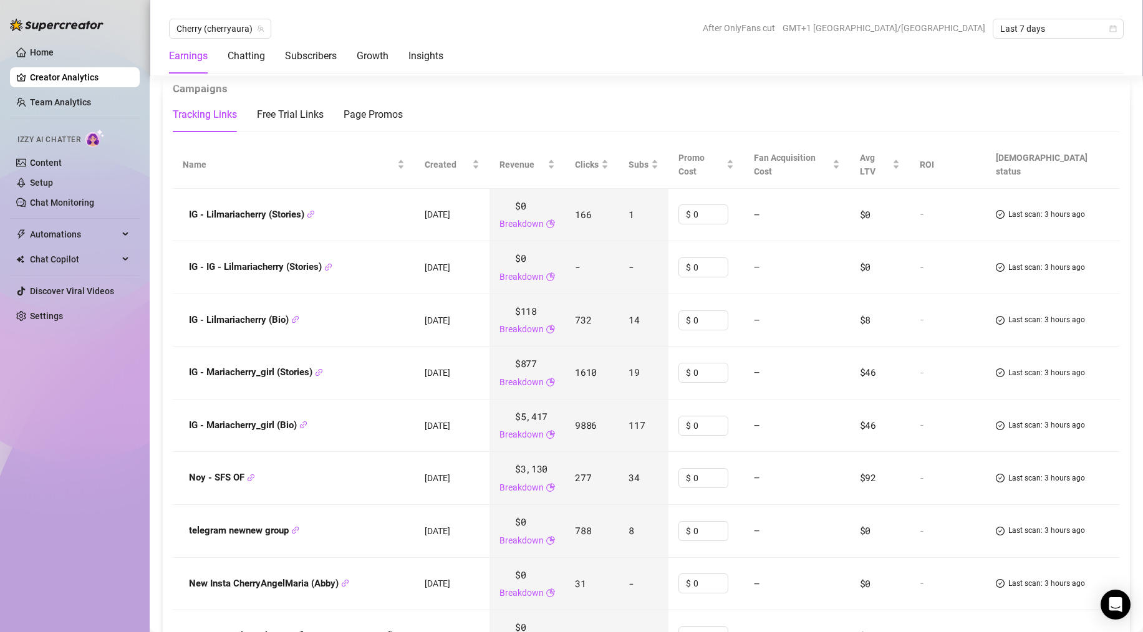
scroll to position [1517, 0]
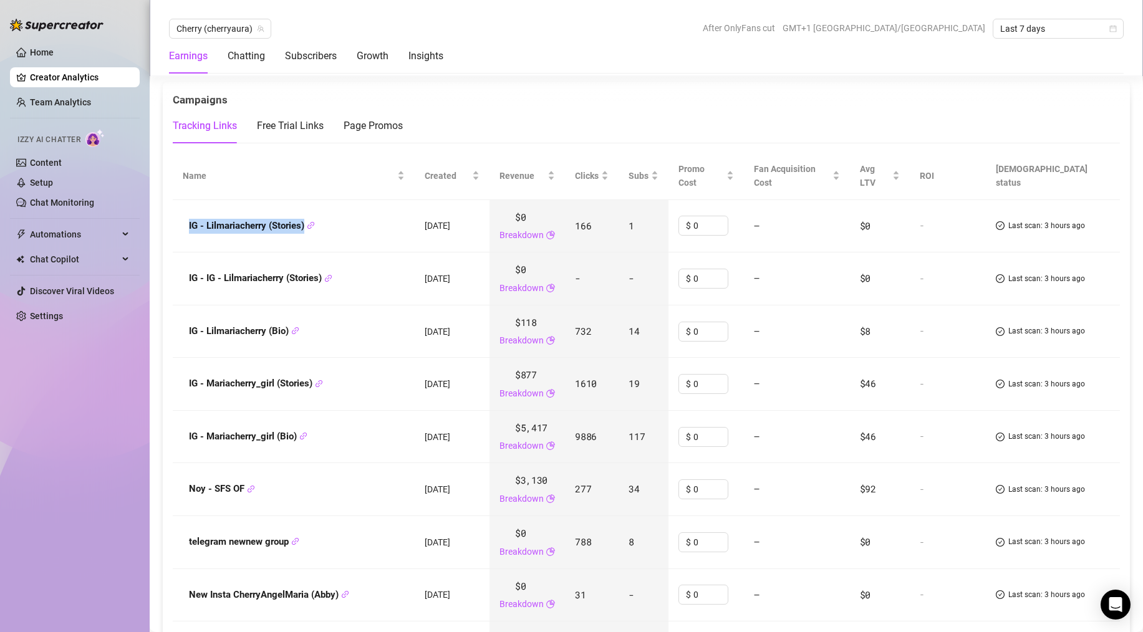
drag, startPoint x: 189, startPoint y: 209, endPoint x: 307, endPoint y: 216, distance: 118.0
click at [307, 220] on strong "IG - Lilmariacherry (Stories)" at bounding box center [252, 225] width 126 height 11
click at [198, 272] on strong "IG - IG - Lilmariacherry (Stories)" at bounding box center [260, 277] width 143 height 11
drag, startPoint x: 188, startPoint y: 320, endPoint x: 277, endPoint y: 328, distance: 90.1
click at [277, 328] on td "IG - Lilmariacherry (Bio)" at bounding box center [294, 331] width 242 height 53
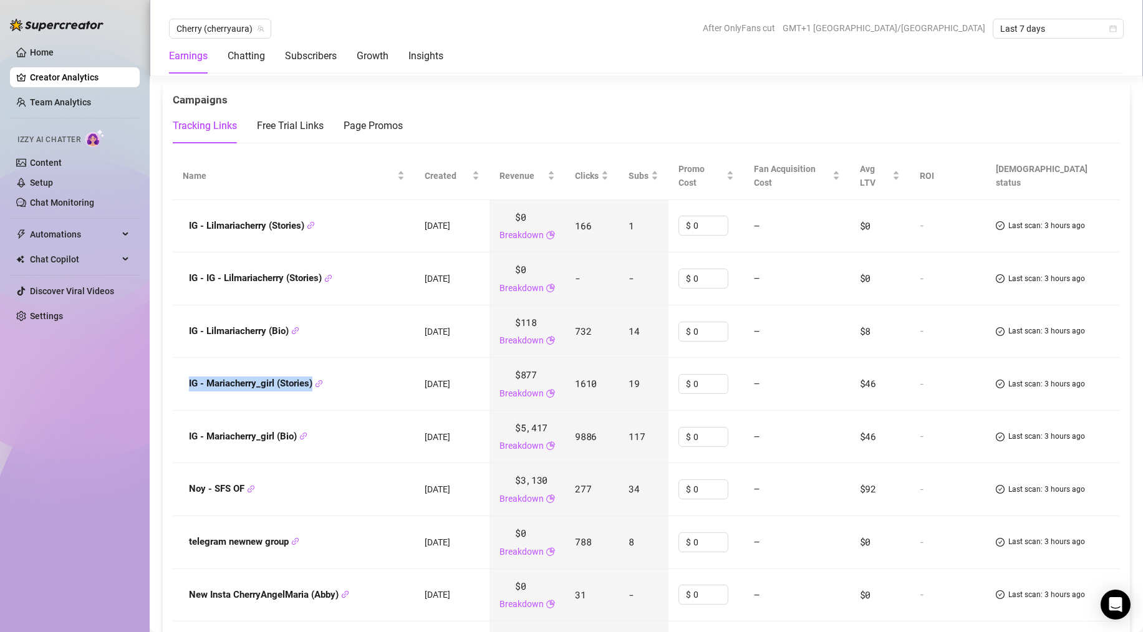
drag, startPoint x: 181, startPoint y: 368, endPoint x: 313, endPoint y: 376, distance: 131.7
click at [313, 376] on td "IG - Mariacherry_girl (Stories)" at bounding box center [294, 384] width 242 height 53
click at [191, 430] on span "IG - Mariacherry_girl (Bio)" at bounding box center [248, 437] width 118 height 15
drag, startPoint x: 188, startPoint y: 427, endPoint x: 297, endPoint y: 431, distance: 109.8
click at [297, 431] on td "IG - Mariacherry_girl (Bio)" at bounding box center [294, 437] width 242 height 53
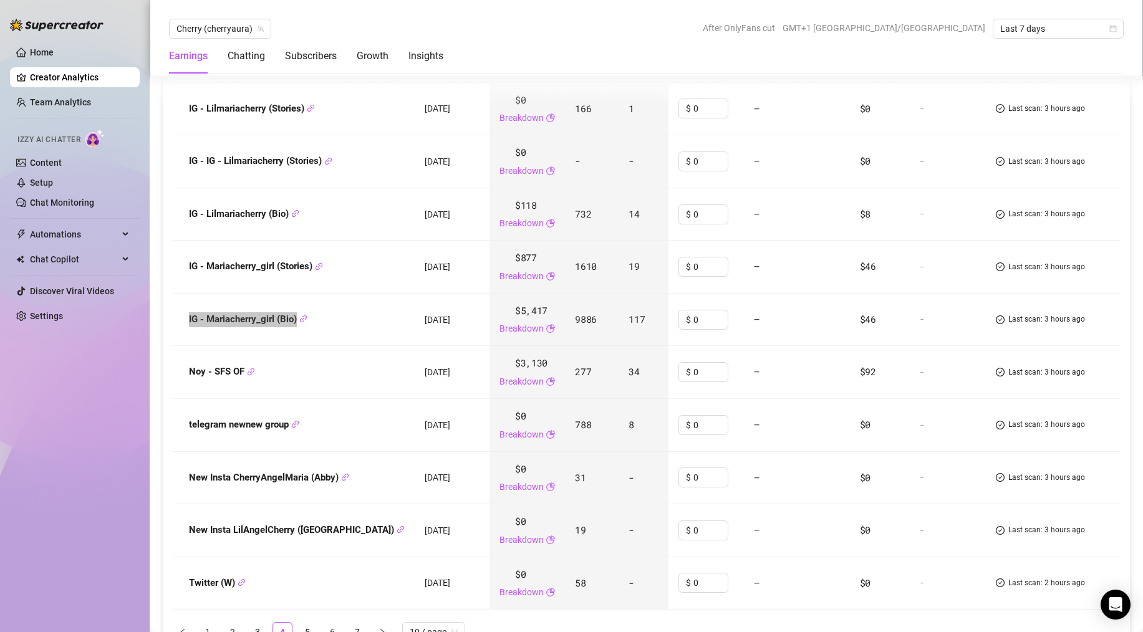
scroll to position [1638, 0]
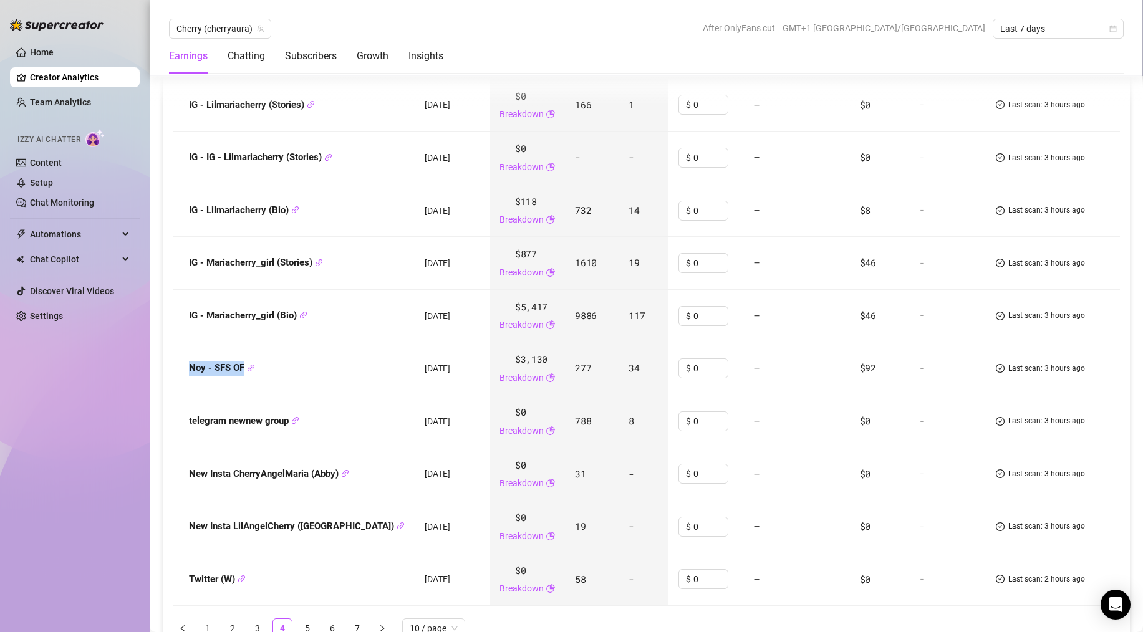
drag, startPoint x: 185, startPoint y: 354, endPoint x: 244, endPoint y: 358, distance: 60.0
click at [244, 361] on div "Noy - SFS OF" at bounding box center [294, 368] width 222 height 15
drag, startPoint x: 185, startPoint y: 411, endPoint x: 289, endPoint y: 409, distance: 104.1
click at [289, 414] on div "telegram newnew group" at bounding box center [294, 421] width 222 height 15
drag, startPoint x: 189, startPoint y: 461, endPoint x: 340, endPoint y: 464, distance: 150.9
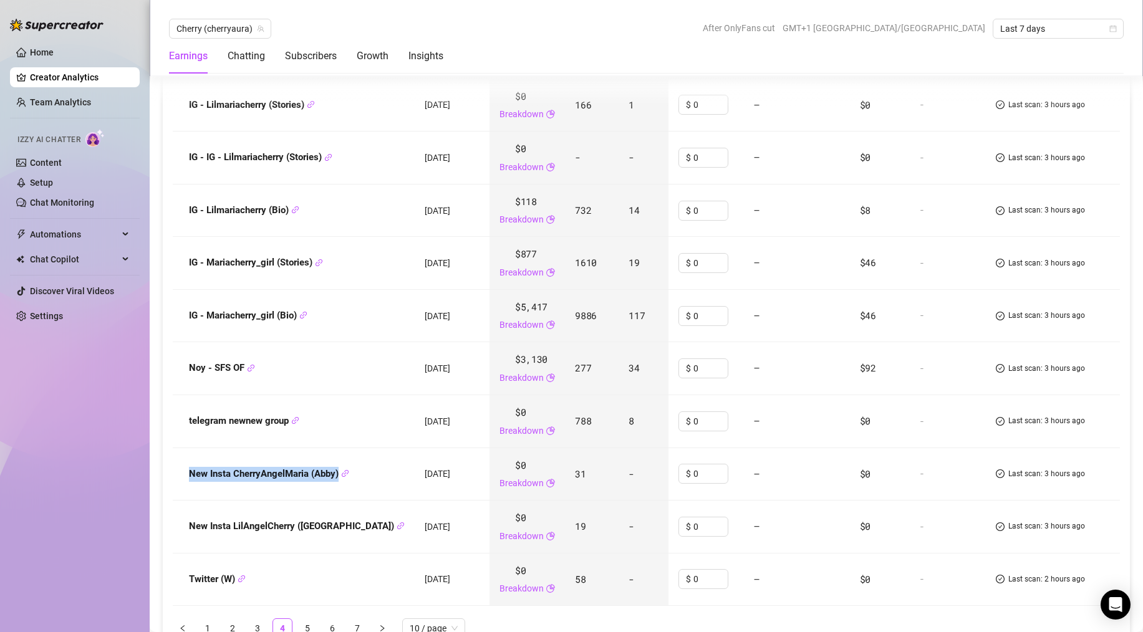
click at [340, 468] on strong "New Insta CherryAngelMaria (Abby)" at bounding box center [269, 473] width 160 height 11
drag, startPoint x: 186, startPoint y: 518, endPoint x: 304, endPoint y: 522, distance: 117.3
click at [304, 506] on td "New Insta LilAngelCherry (Abby)" at bounding box center [294, 527] width 242 height 53
click at [191, 506] on strong "Twitter (W)" at bounding box center [217, 579] width 57 height 11
drag, startPoint x: 191, startPoint y: 567, endPoint x: 231, endPoint y: 564, distance: 40.6
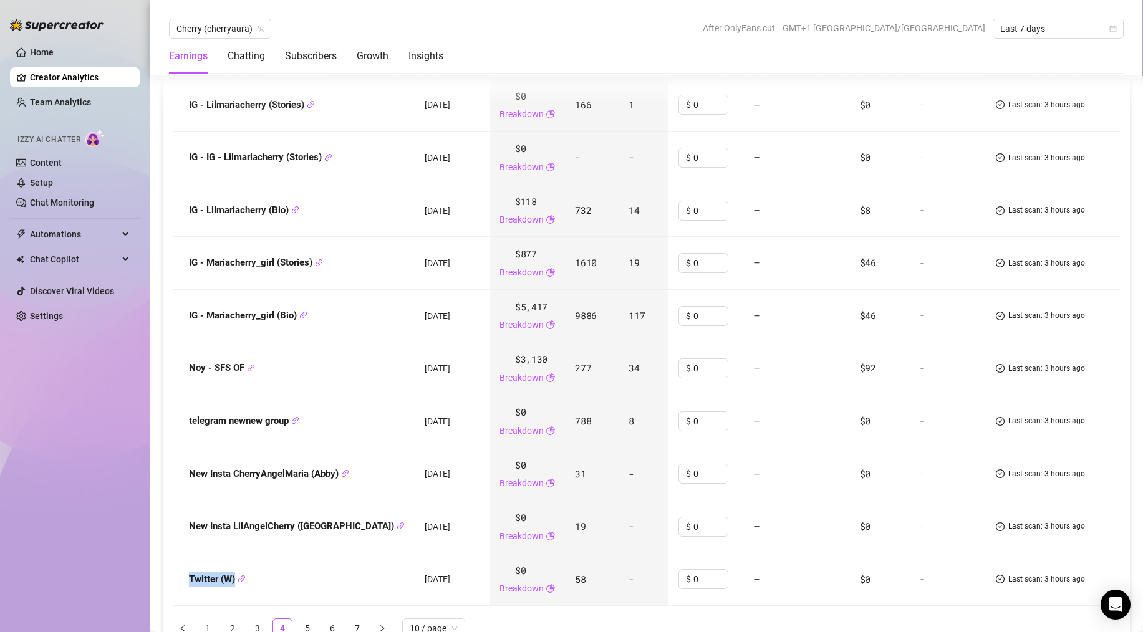
click at [231, 506] on strong "Twitter (W)" at bounding box center [217, 579] width 57 height 11
click at [308, 506] on link "5" at bounding box center [307, 628] width 19 height 19
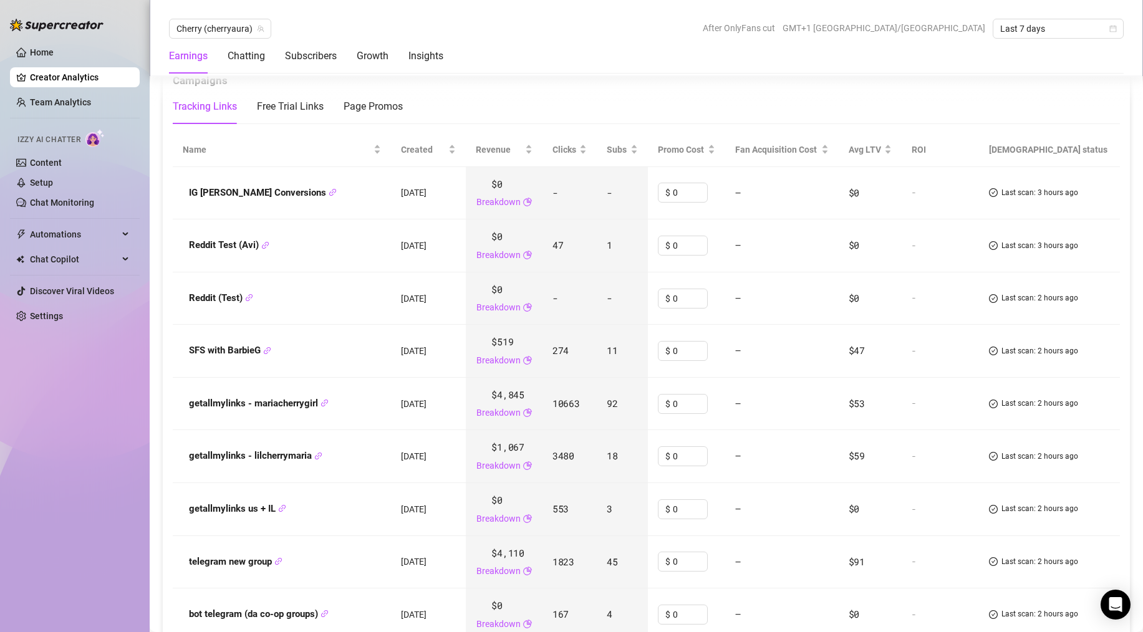
scroll to position [1548, 0]
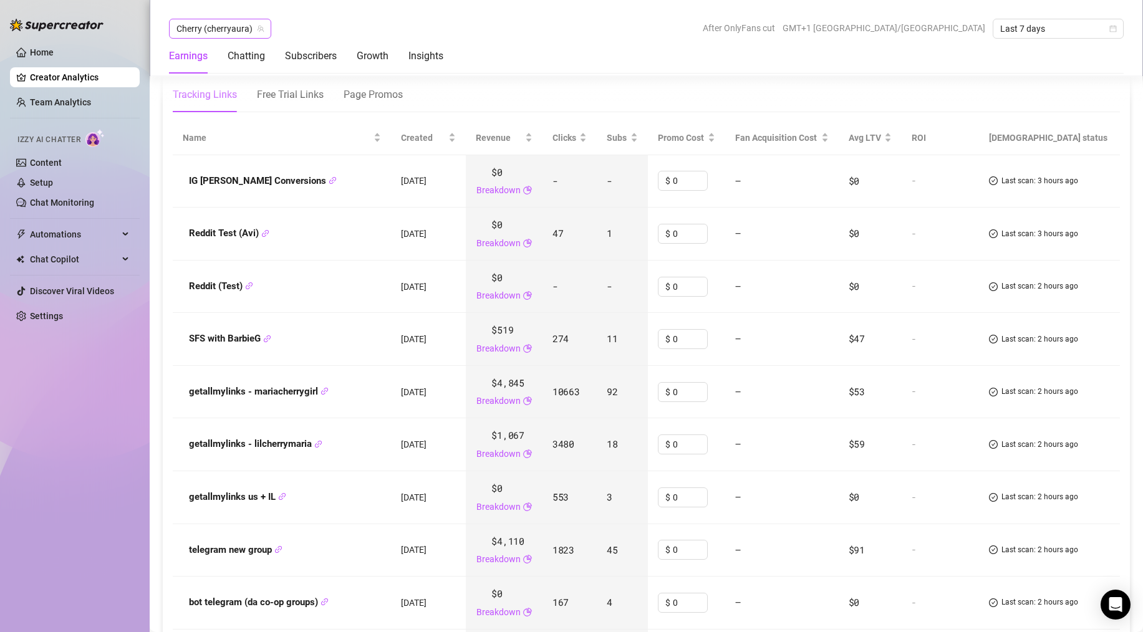
click at [216, 28] on span "Cherry (cherryaura)" at bounding box center [219, 28] width 87 height 19
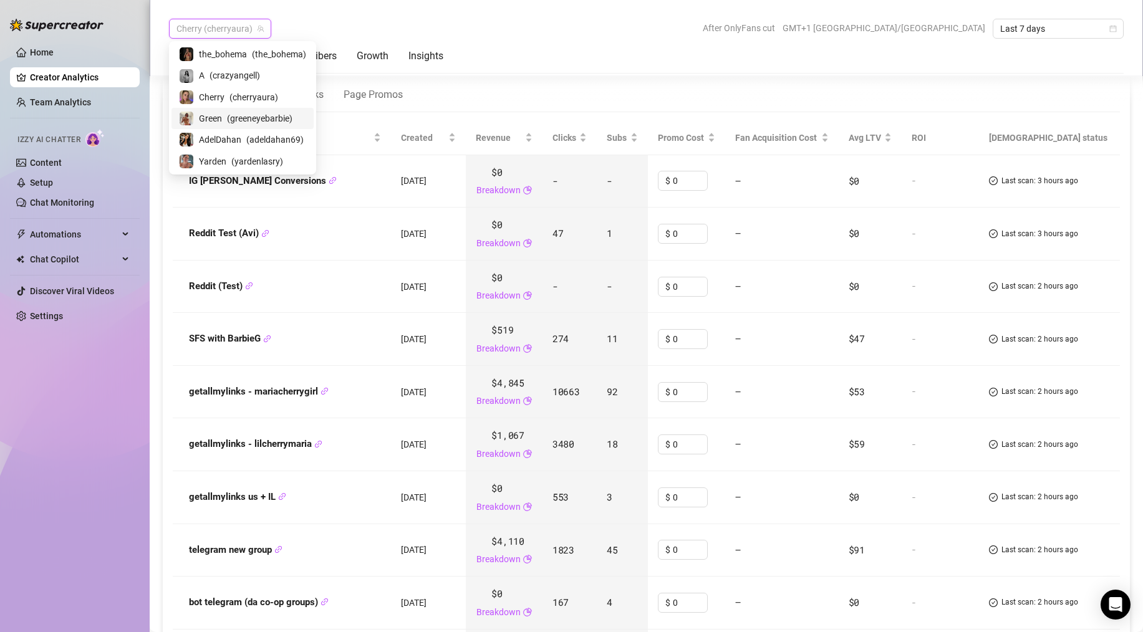
click at [239, 113] on span "( greeneyebarbie )" at bounding box center [259, 119] width 65 height 14
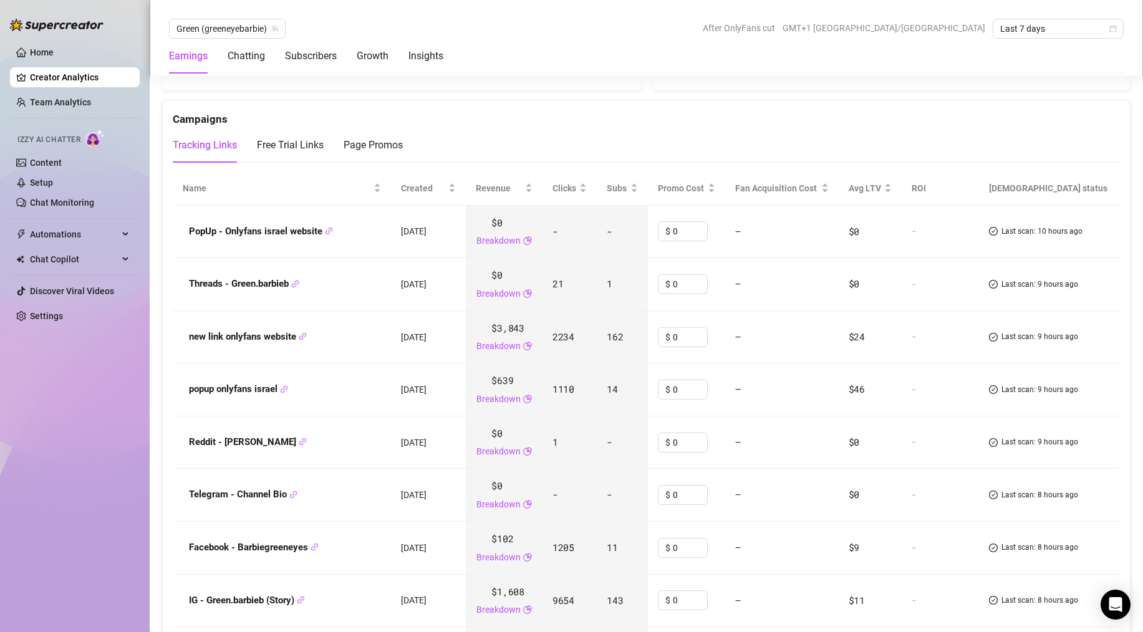
scroll to position [1452, 0]
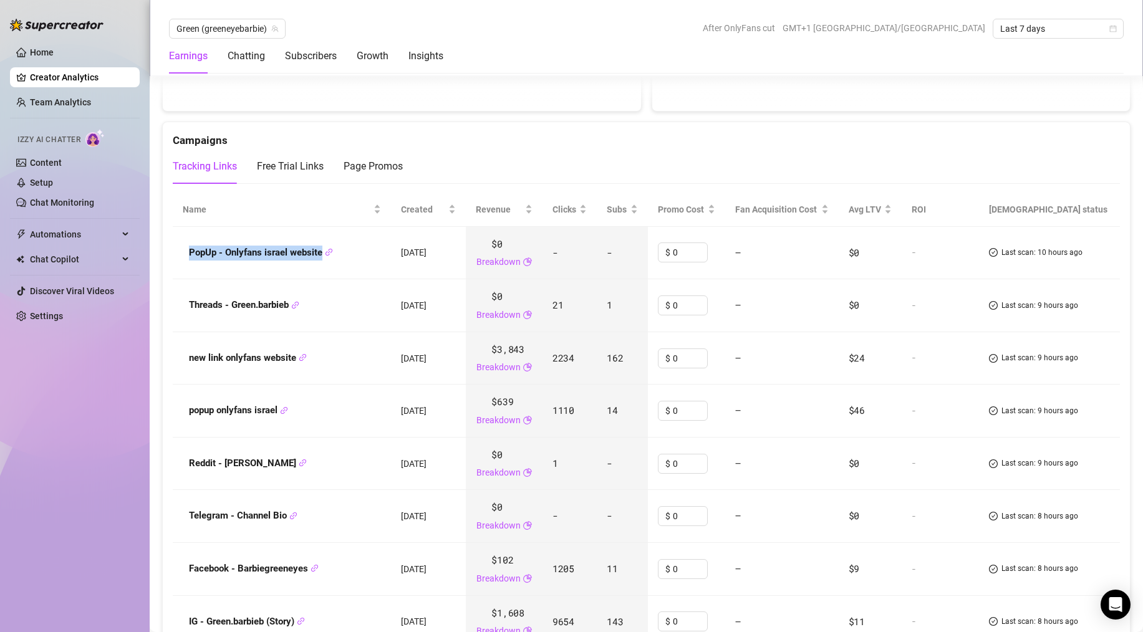
drag, startPoint x: 185, startPoint y: 254, endPoint x: 322, endPoint y: 259, distance: 137.2
click at [322, 259] on div "PopUp - Onlyfans israel website" at bounding box center [282, 253] width 198 height 15
drag, startPoint x: 185, startPoint y: 304, endPoint x: 290, endPoint y: 313, distance: 105.1
click at [290, 314] on td "Threads - Green.barbieb" at bounding box center [282, 305] width 218 height 53
